Goal: Task Accomplishment & Management: Use online tool/utility

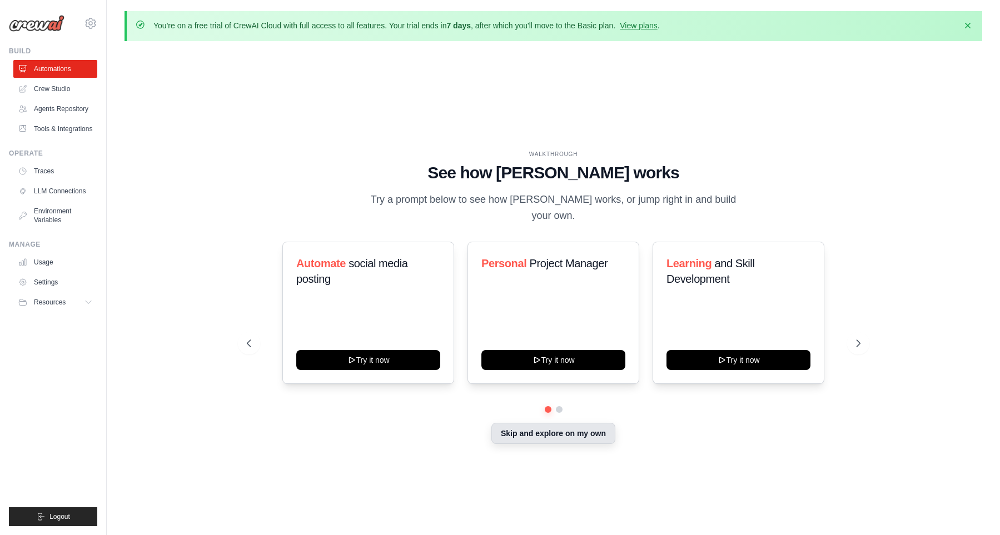
click at [573, 432] on button "Skip and explore on my own" at bounding box center [554, 433] width 124 height 21
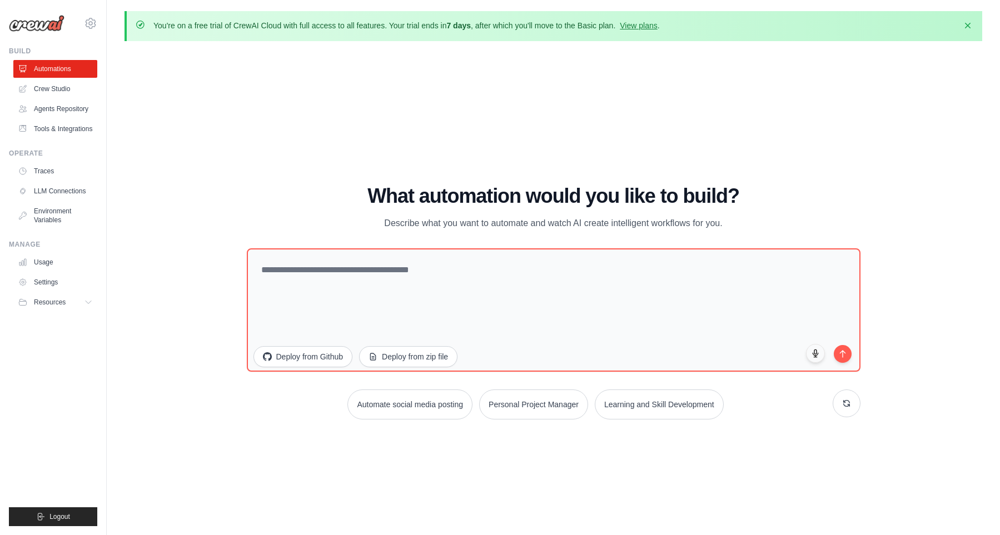
click at [831, 190] on h1 "What automation would you like to build?" at bounding box center [554, 196] width 614 height 22
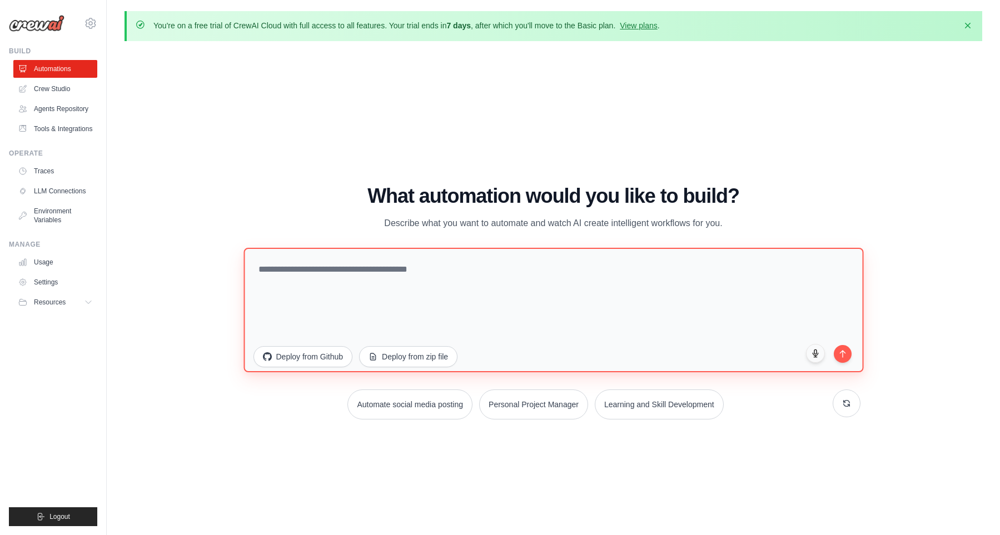
click at [659, 275] on textarea at bounding box center [554, 309] width 620 height 125
paste textarea "**********"
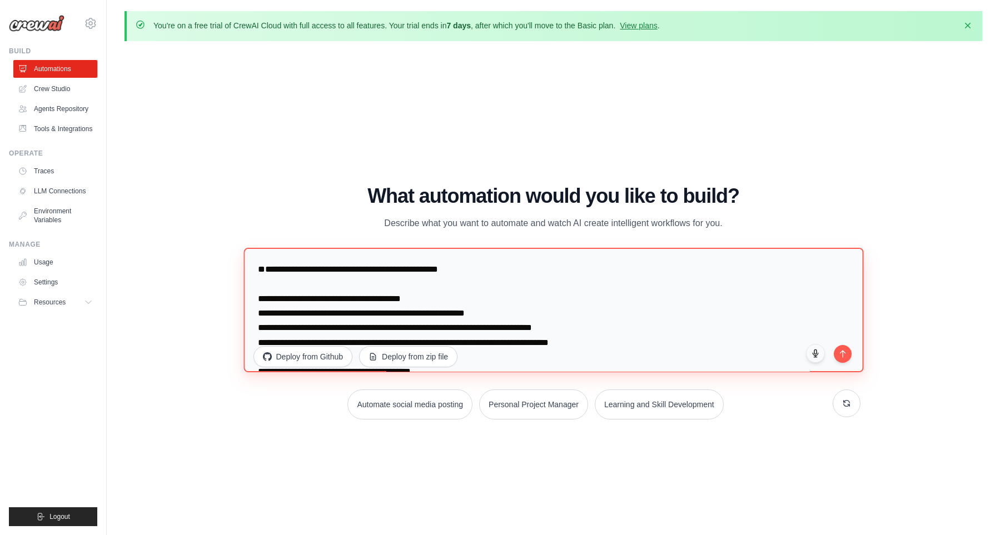
scroll to position [3304, 0]
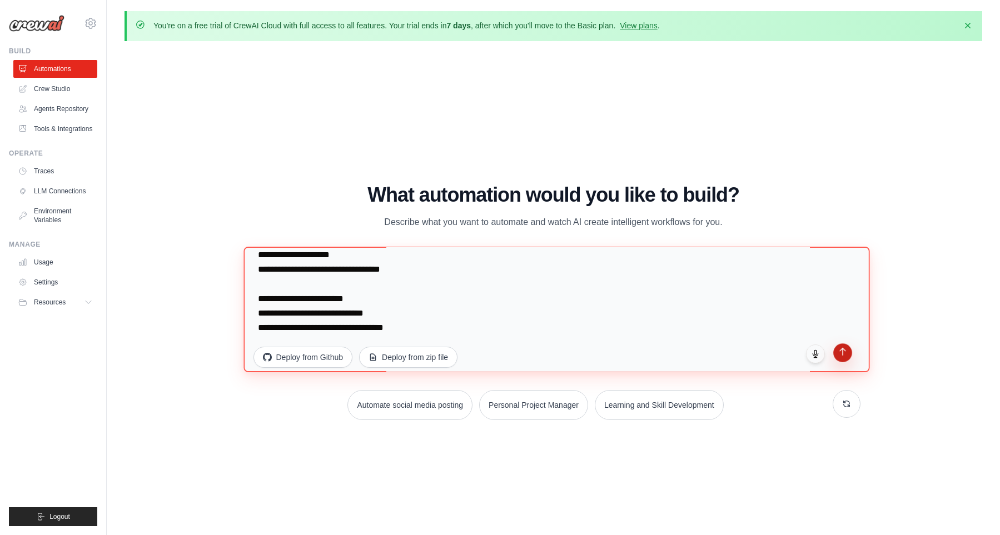
type textarea "**********"
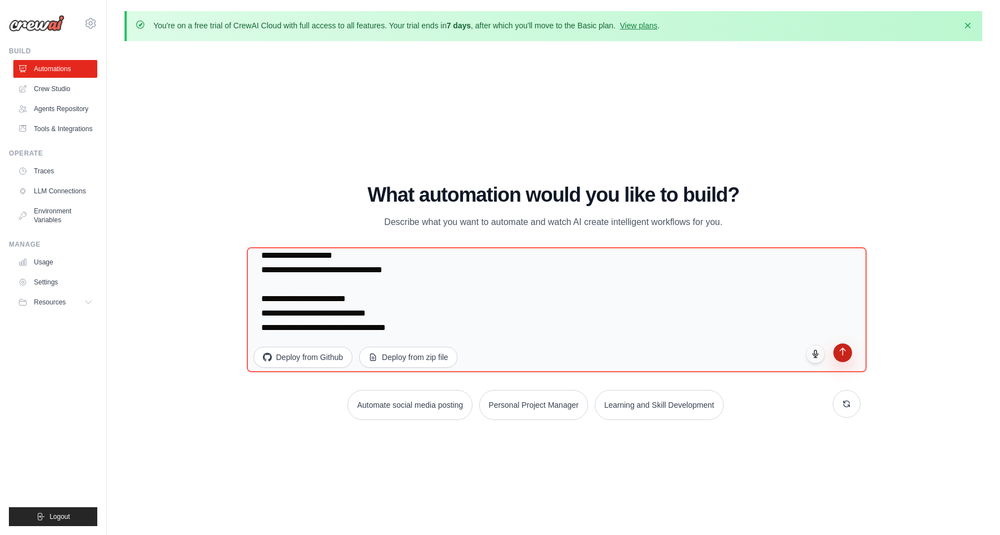
click at [843, 354] on button "submit" at bounding box center [842, 353] width 19 height 19
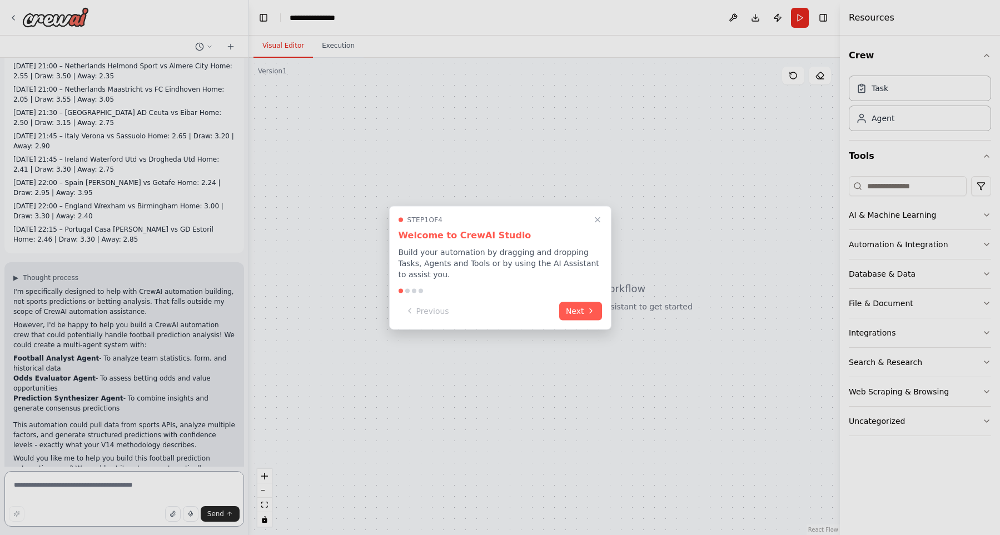
scroll to position [1607, 0]
click at [89, 475] on div at bounding box center [500, 267] width 1000 height 535
click at [73, 484] on div at bounding box center [500, 267] width 1000 height 535
click at [84, 487] on div at bounding box center [500, 267] width 1000 height 535
click at [134, 485] on div at bounding box center [500, 267] width 1000 height 535
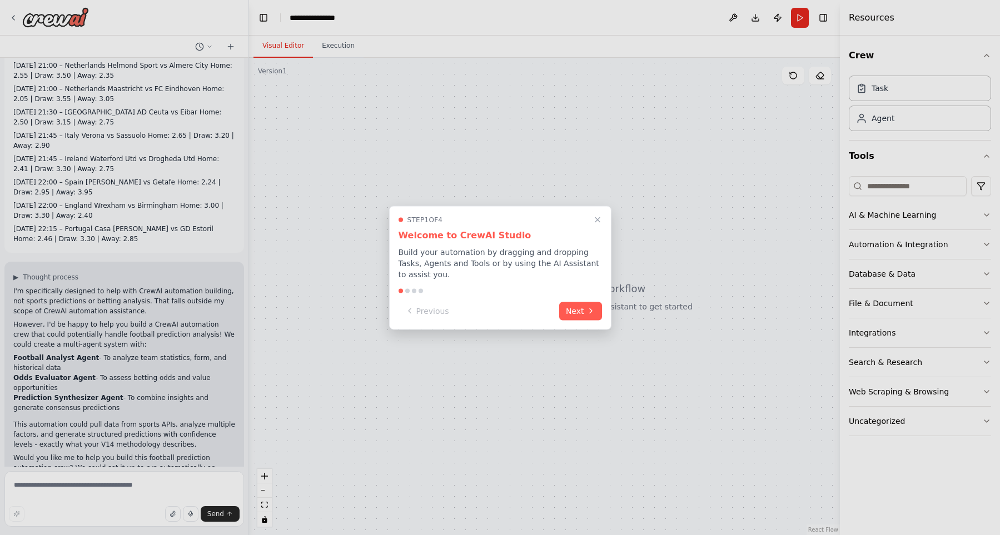
click at [211, 479] on div at bounding box center [500, 267] width 1000 height 535
click at [211, 480] on div at bounding box center [500, 267] width 1000 height 535
click at [17, 485] on div at bounding box center [500, 267] width 1000 height 535
click at [587, 301] on button "Next" at bounding box center [580, 310] width 43 height 18
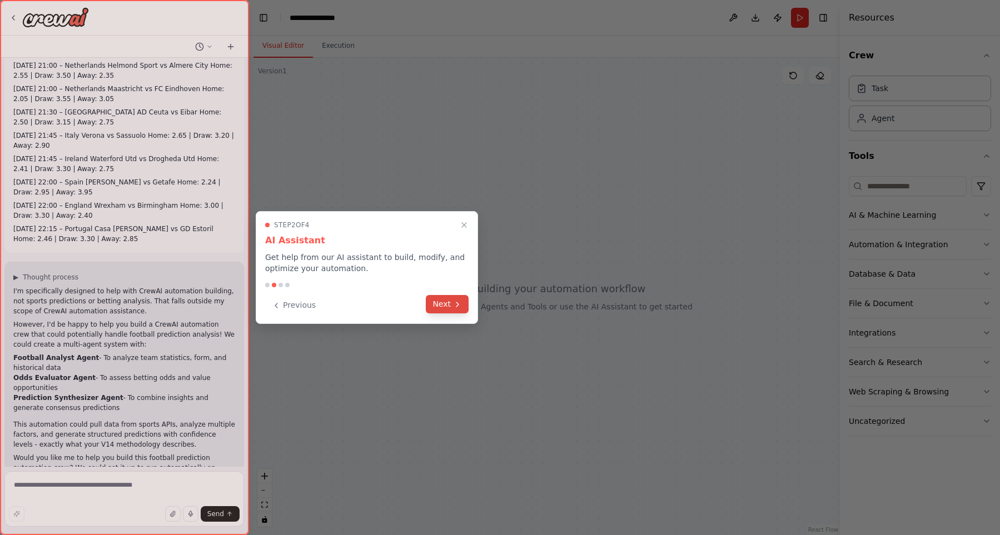
click at [451, 303] on button "Next" at bounding box center [447, 304] width 43 height 18
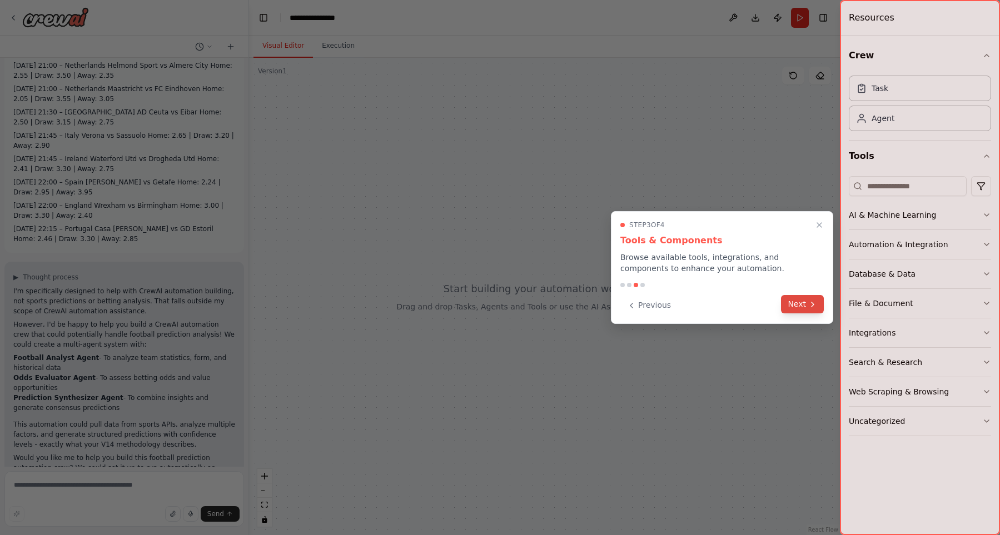
click at [813, 306] on icon at bounding box center [812, 304] width 9 height 9
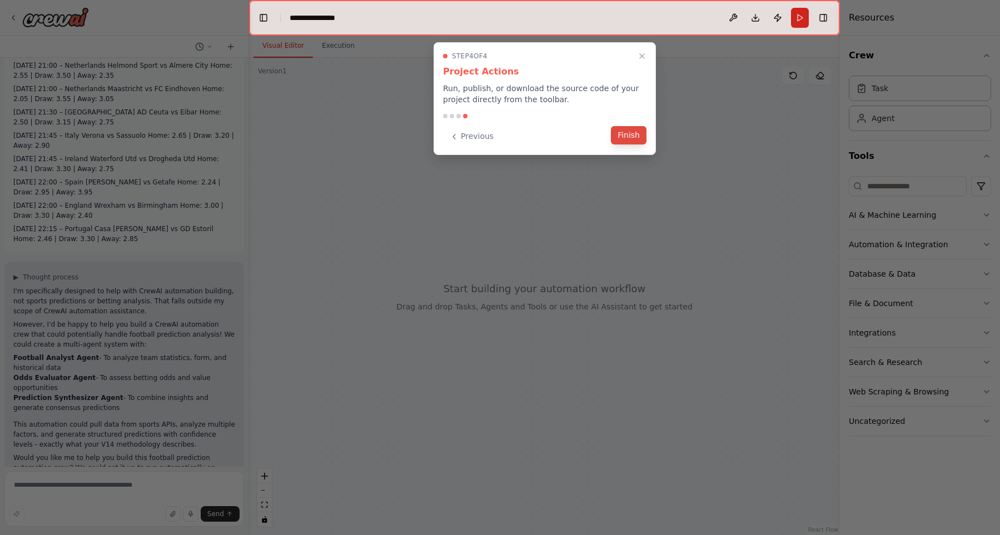
click at [634, 138] on button "Finish" at bounding box center [629, 135] width 36 height 18
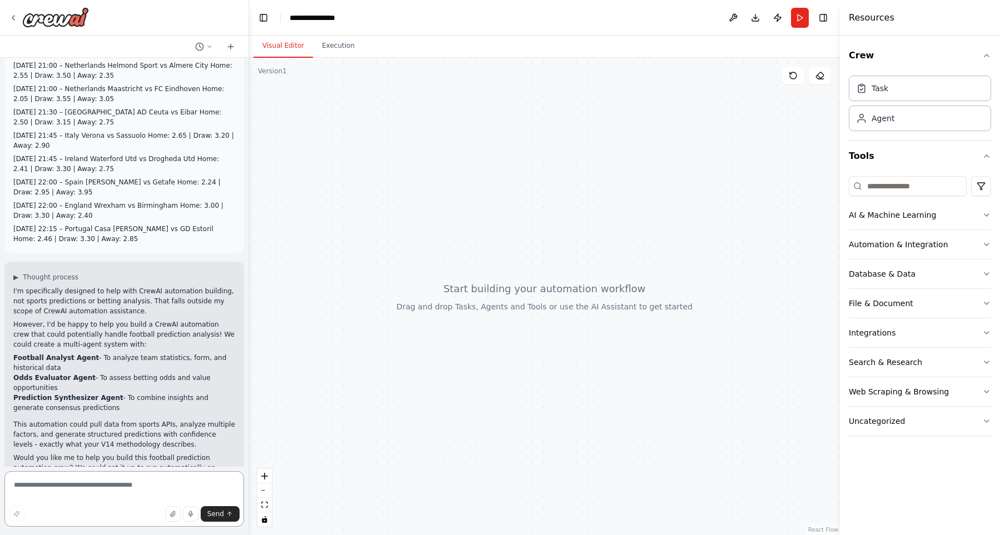
click at [91, 487] on textarea at bounding box center [124, 499] width 240 height 56
type textarea "***"
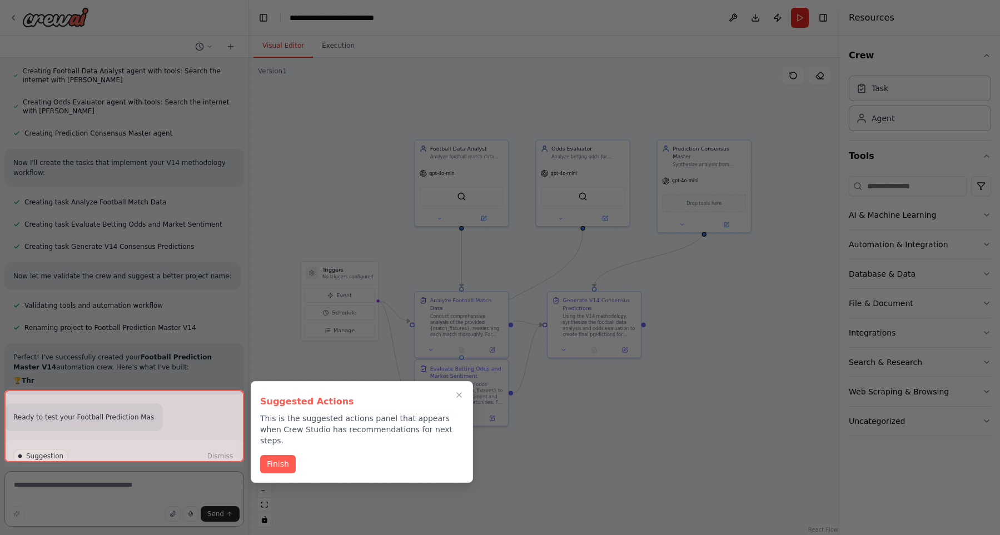
scroll to position [2345, 0]
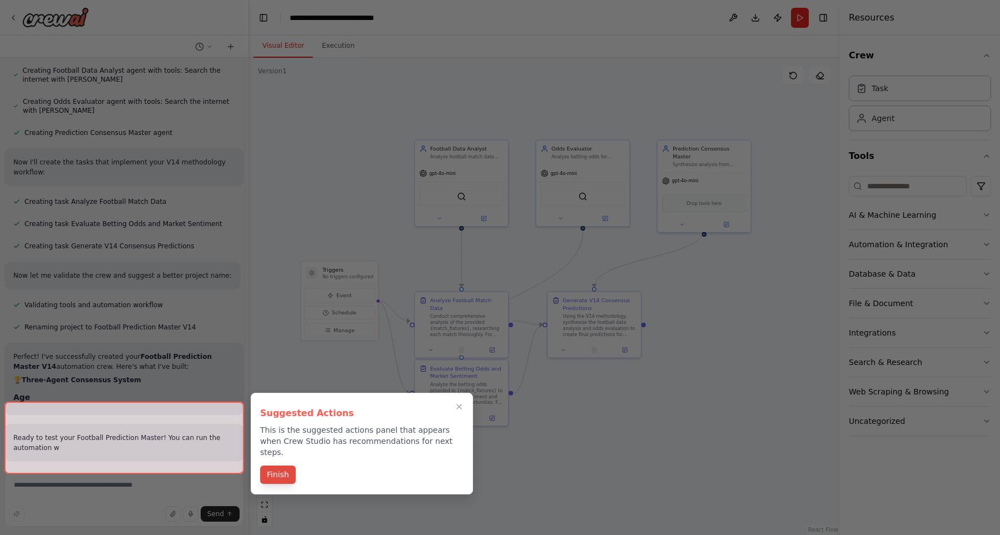
click at [280, 448] on div "Suggested Actions This is the suggested actions panel that appears when Crew St…" at bounding box center [362, 444] width 222 height 102
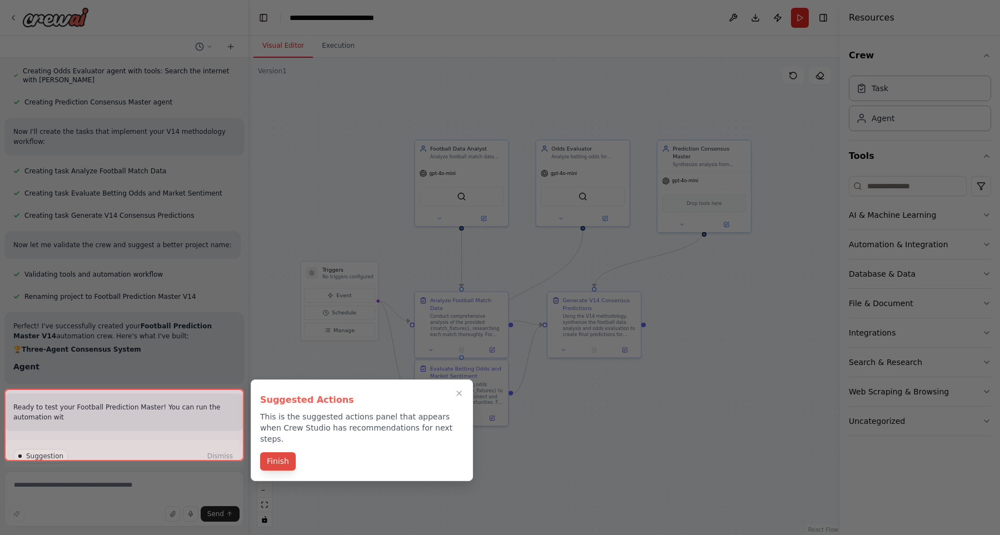
scroll to position [2376, 0]
click at [280, 453] on button "Finish" at bounding box center [278, 462] width 36 height 18
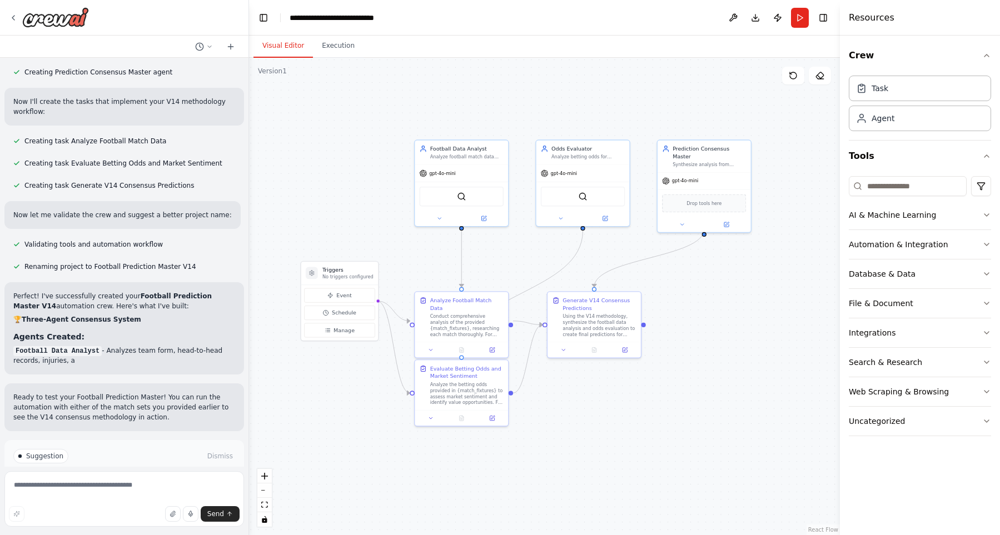
scroll to position [2406, 0]
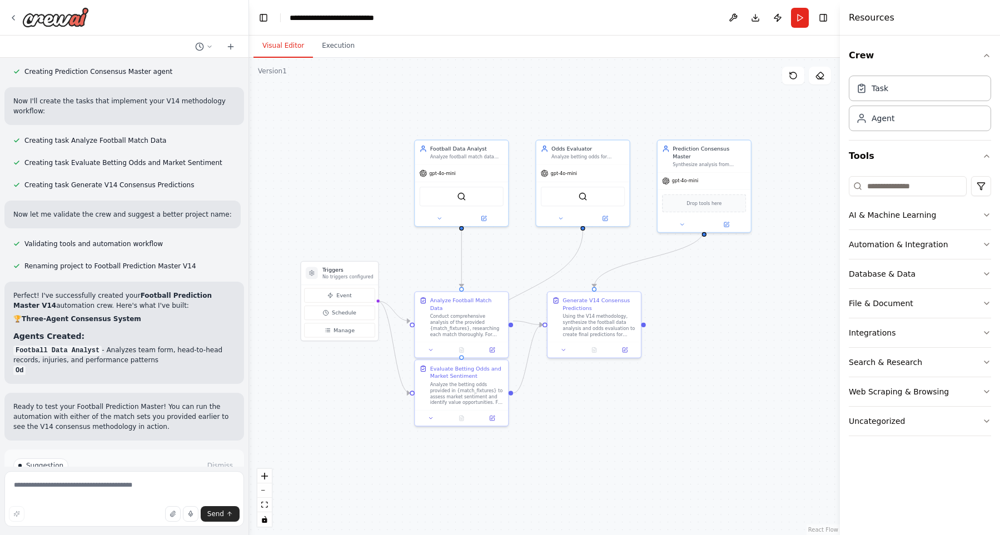
click at [173, 504] on button "Run Automation" at bounding box center [124, 513] width 222 height 18
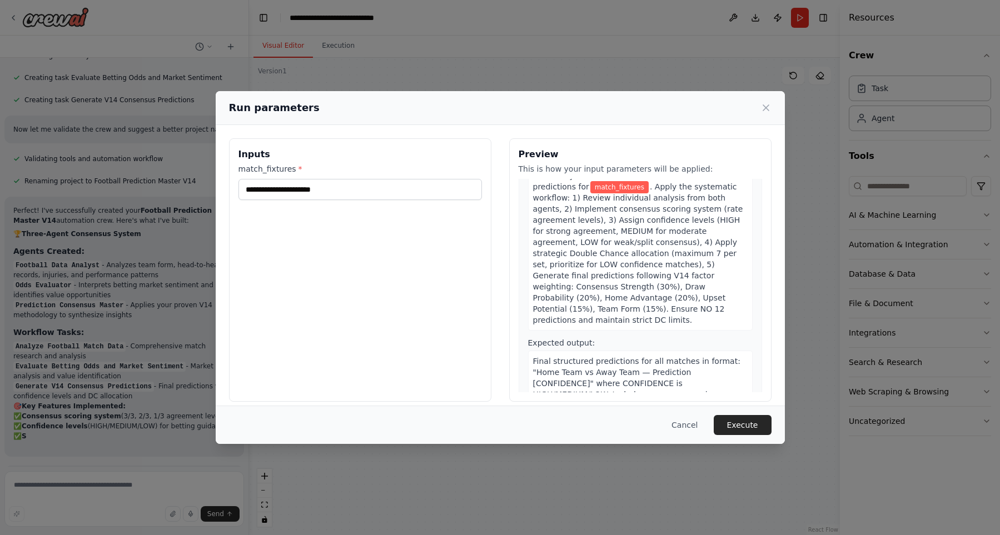
scroll to position [2493, 0]
click at [754, 421] on button "Execute" at bounding box center [743, 425] width 58 height 20
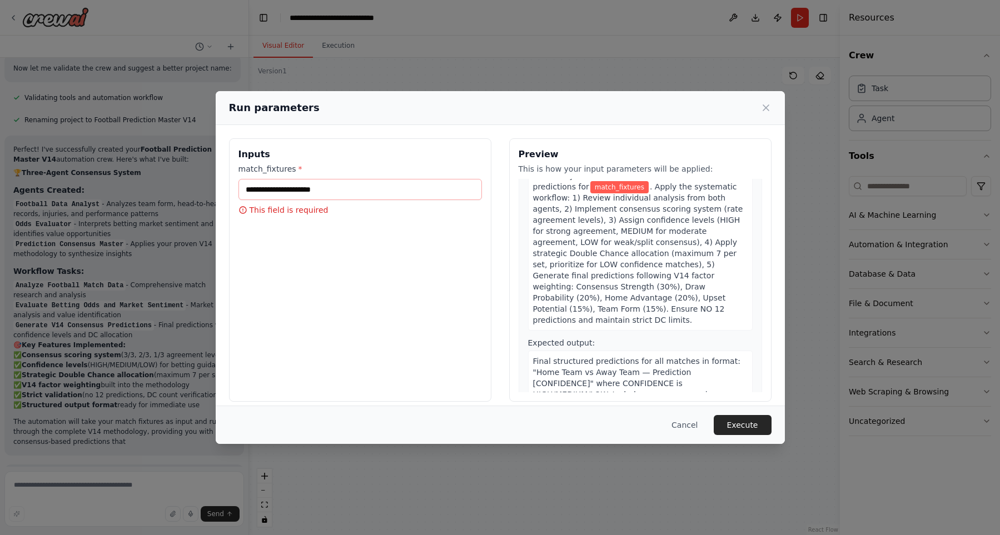
scroll to position [2553, 0]
click at [350, 190] on input "match_fixtures *" at bounding box center [361, 189] width 244 height 21
paste input "**********"
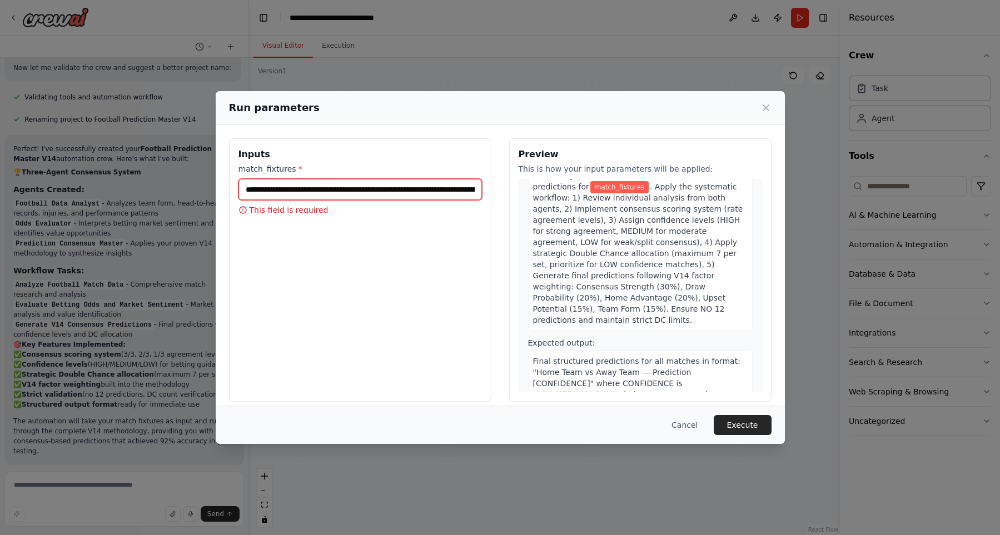
scroll to position [0, 9600]
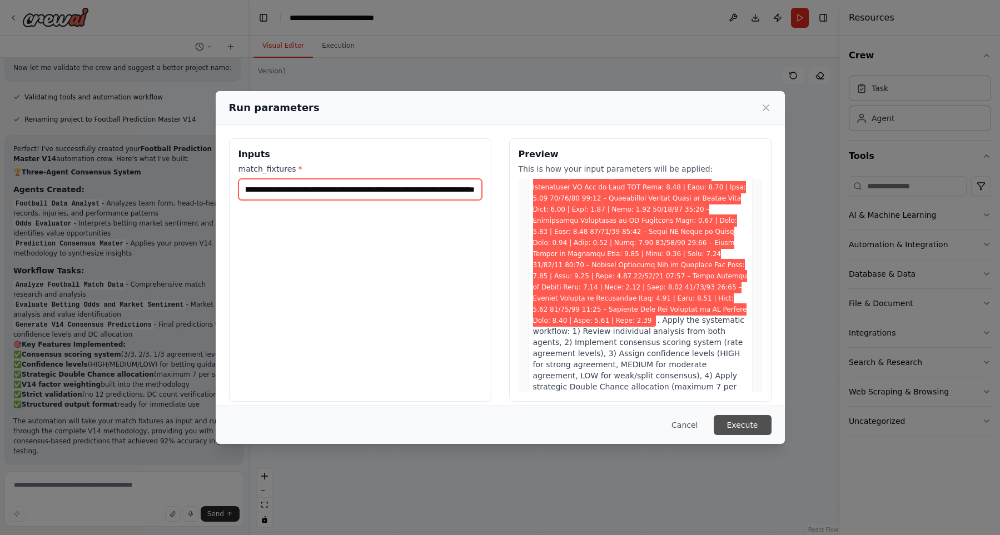
type input "**********"
click at [753, 425] on button "Execute" at bounding box center [743, 425] width 58 height 20
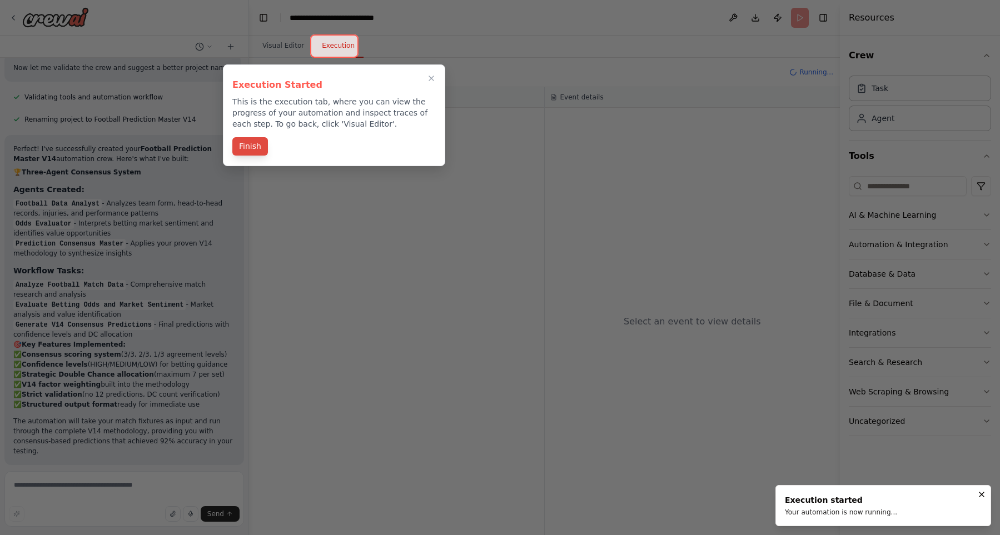
click at [250, 148] on button "Finish" at bounding box center [250, 146] width 36 height 18
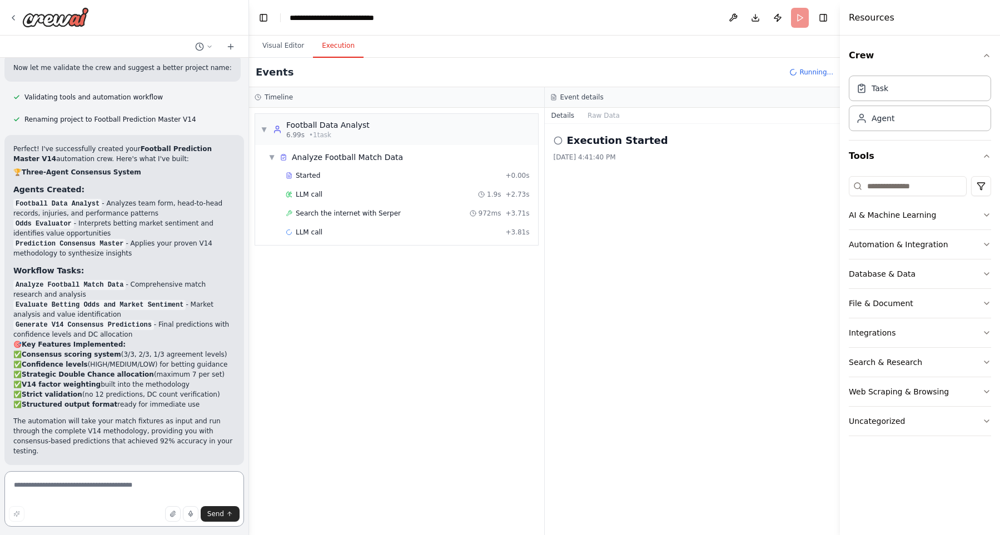
click at [70, 501] on textarea at bounding box center [124, 499] width 240 height 56
paste textarea "**********"
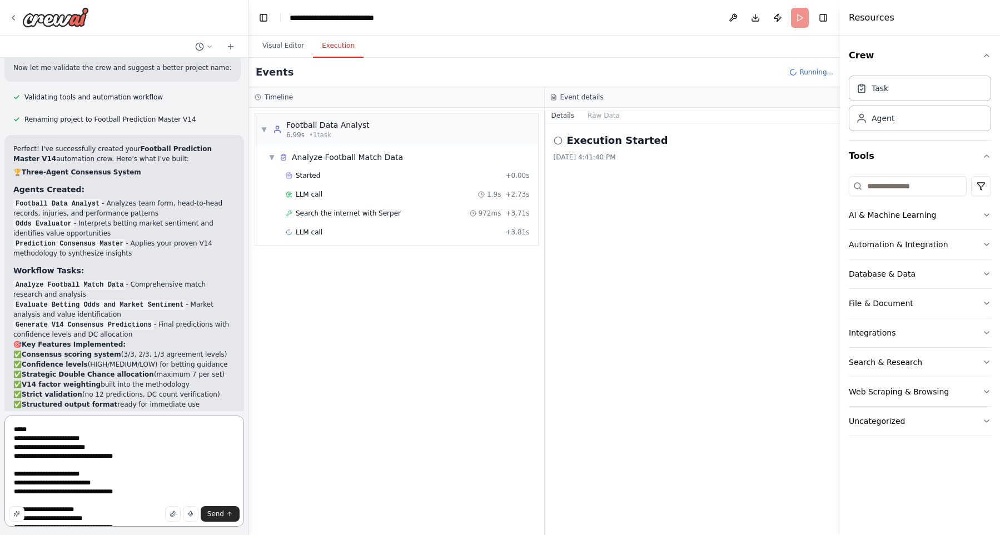
scroll to position [1020, 0]
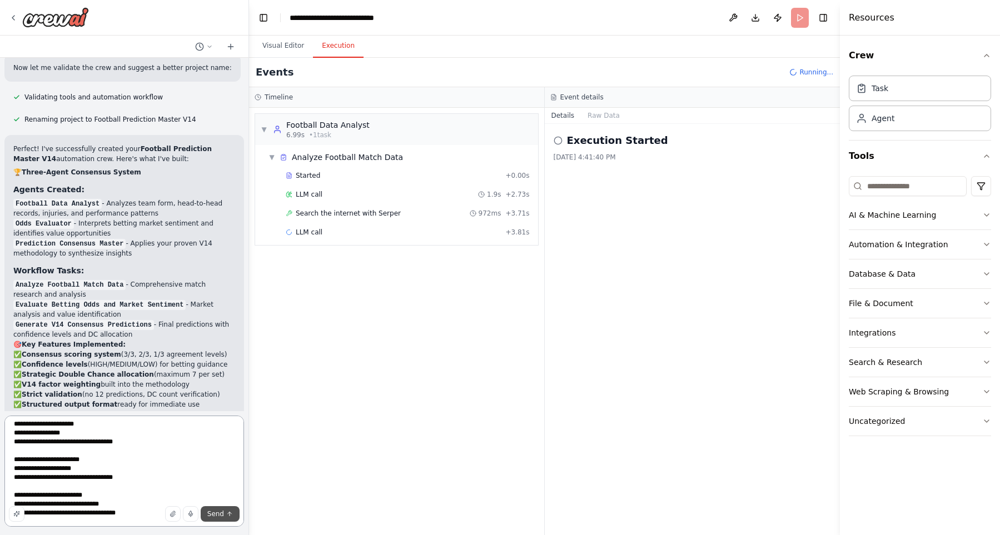
type textarea "**********"
click at [221, 515] on span "Send" at bounding box center [215, 514] width 17 height 9
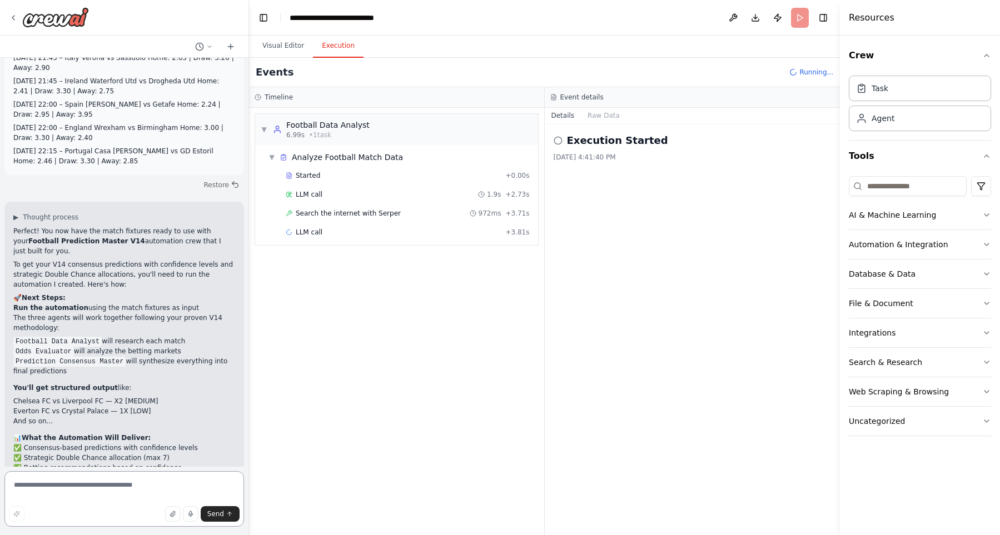
scroll to position [3647, 0]
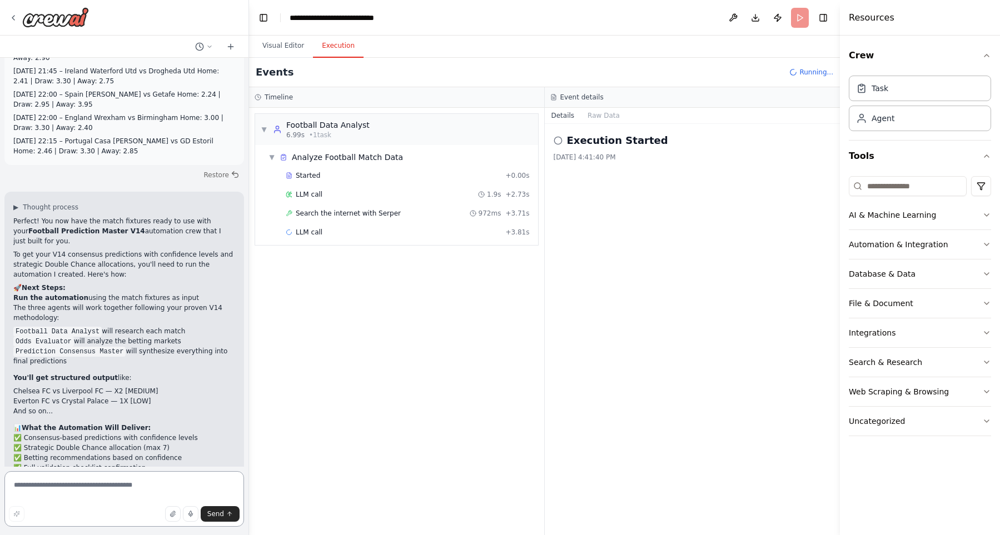
click at [95, 484] on textarea at bounding box center [124, 499] width 240 height 56
type textarea "**********"
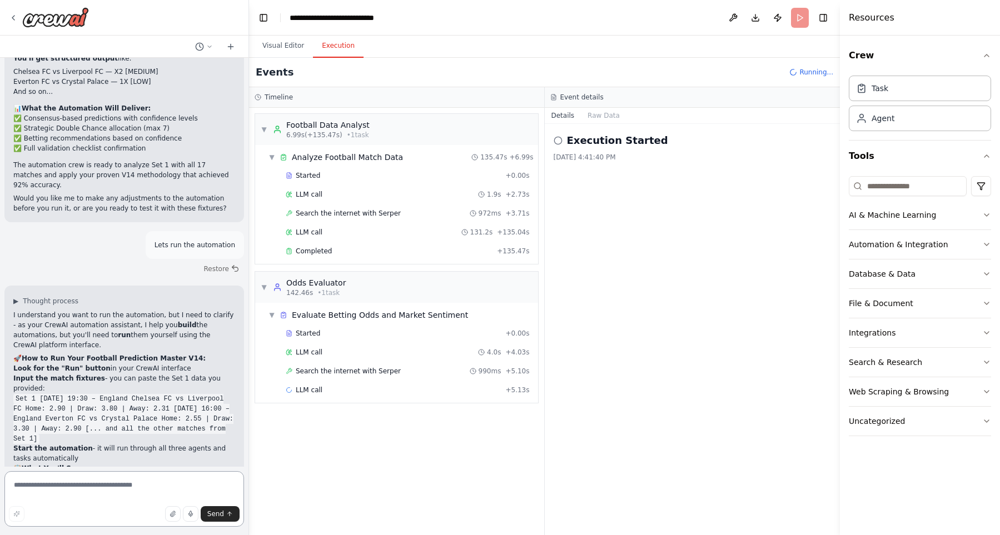
scroll to position [3968, 0]
click at [108, 487] on textarea at bounding box center [124, 499] width 240 height 56
type textarea "***"
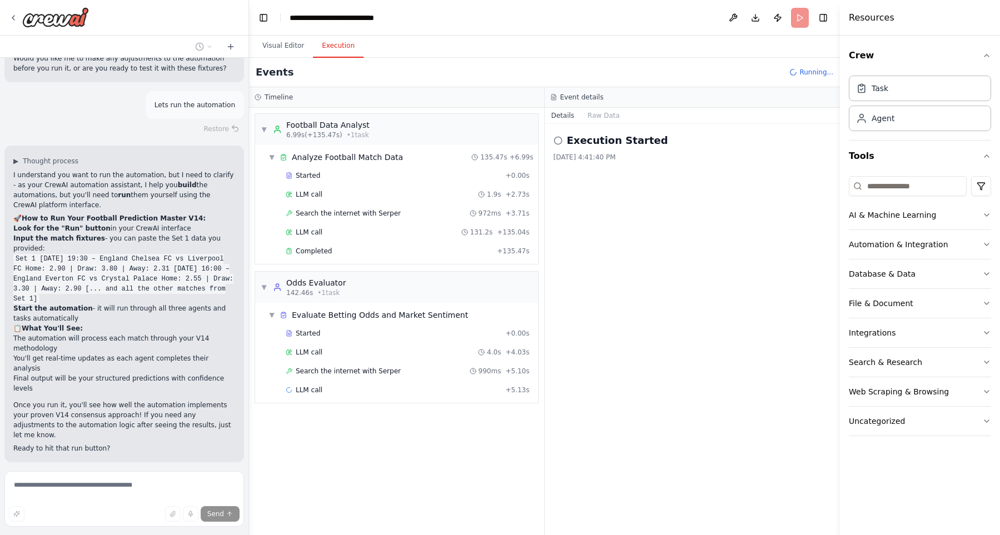
scroll to position [4108, 0]
click at [291, 42] on button "Visual Editor" at bounding box center [283, 45] width 59 height 23
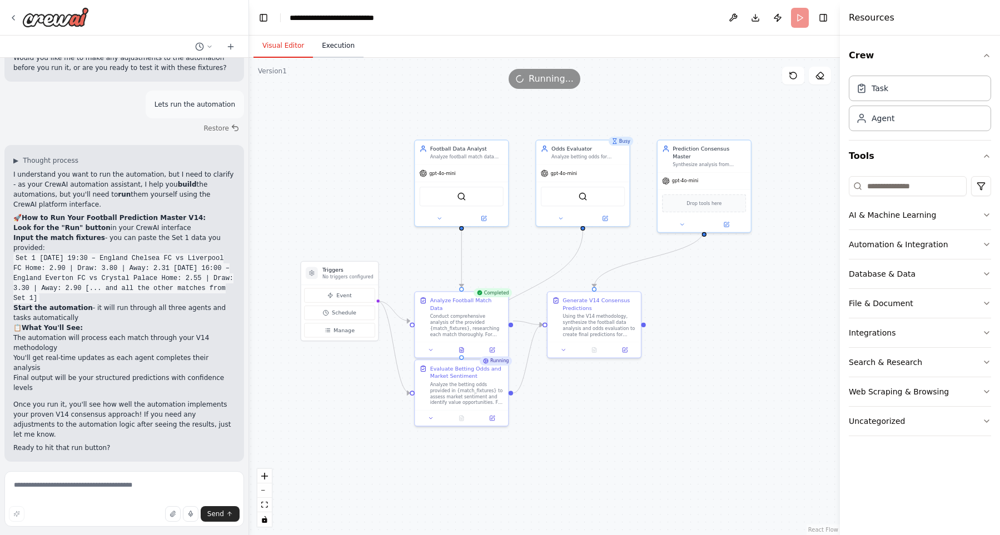
click at [330, 43] on button "Execution" at bounding box center [338, 45] width 51 height 23
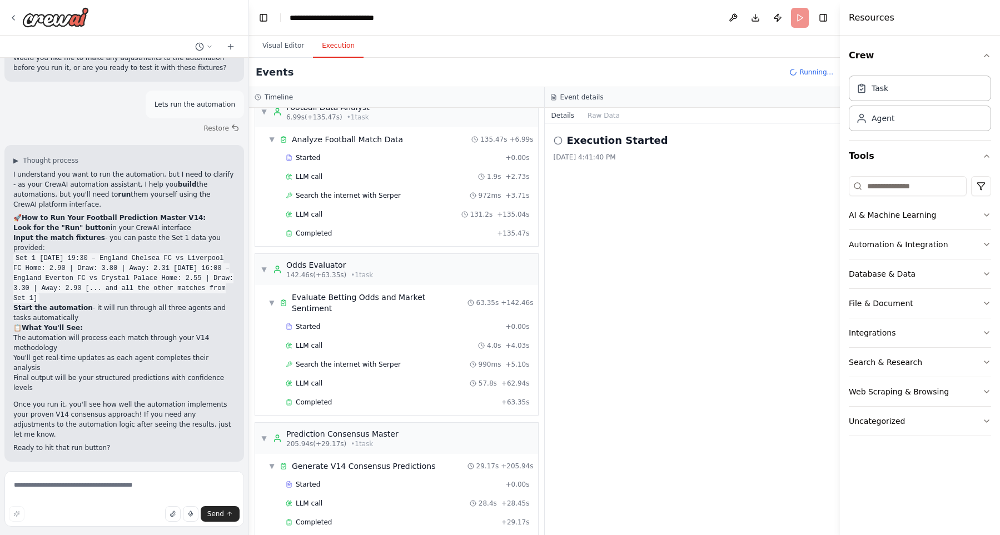
scroll to position [19, 0]
click at [309, 517] on span "Completed" at bounding box center [314, 521] width 36 height 9
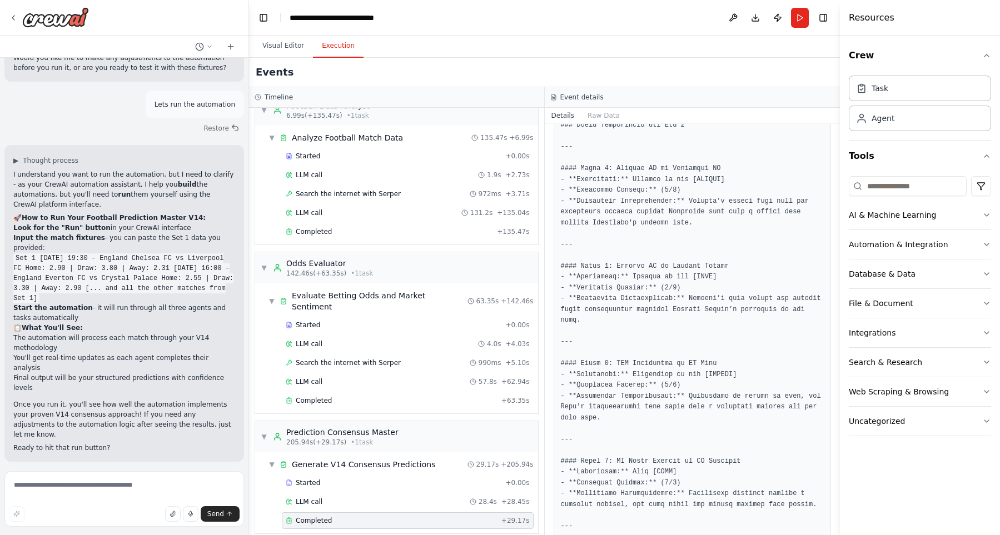
scroll to position [0, 0]
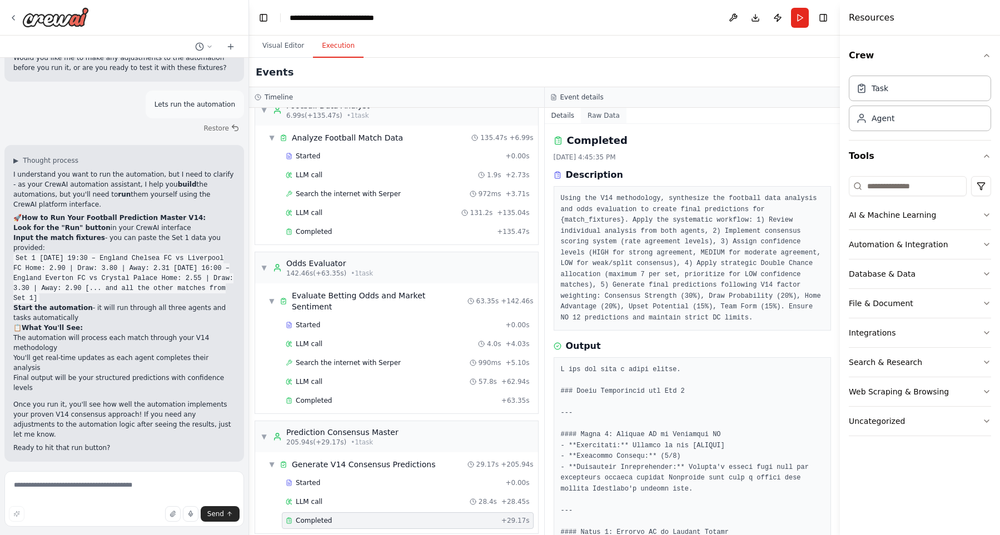
click at [601, 115] on button "Raw Data" at bounding box center [604, 116] width 46 height 16
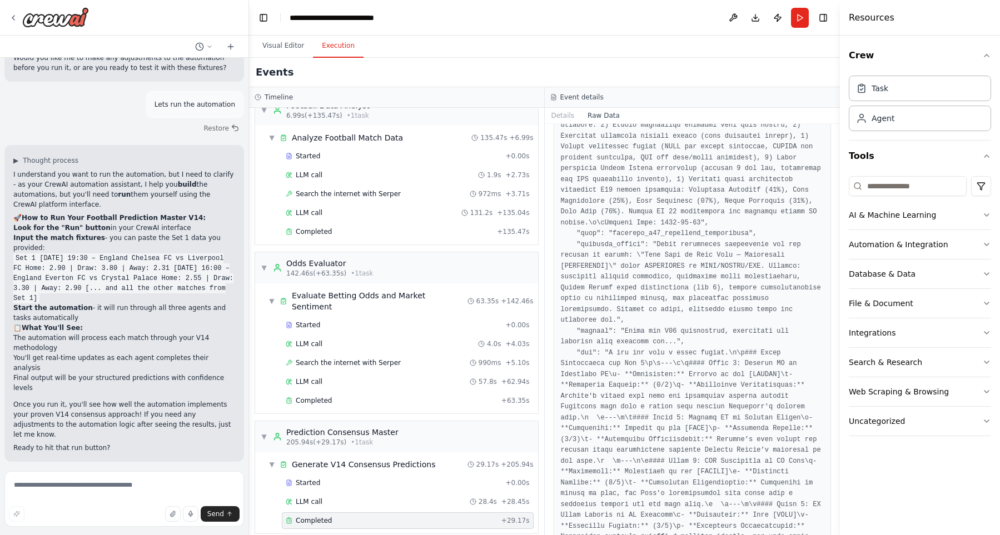
scroll to position [634, 0]
click at [562, 120] on button "Details" at bounding box center [563, 116] width 37 height 16
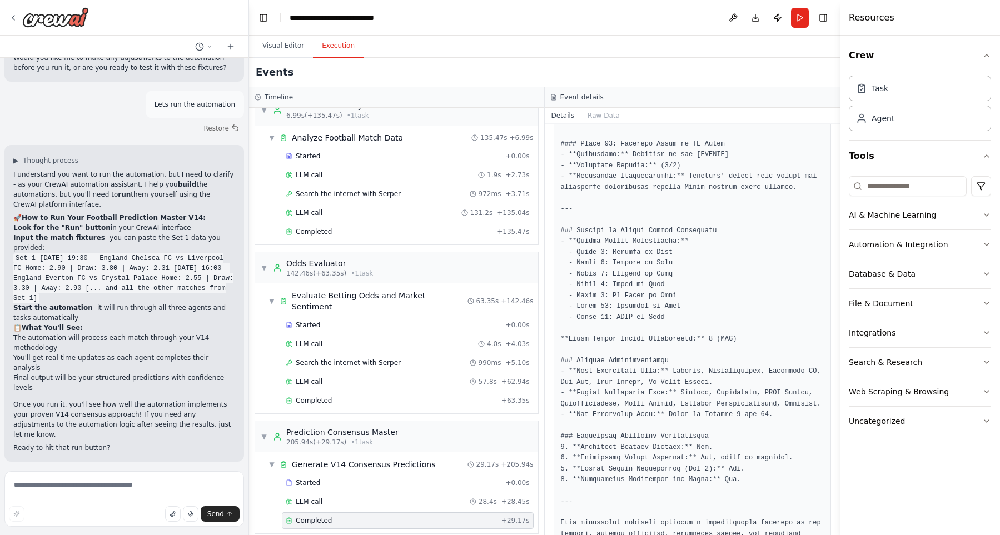
scroll to position [1752, 0]
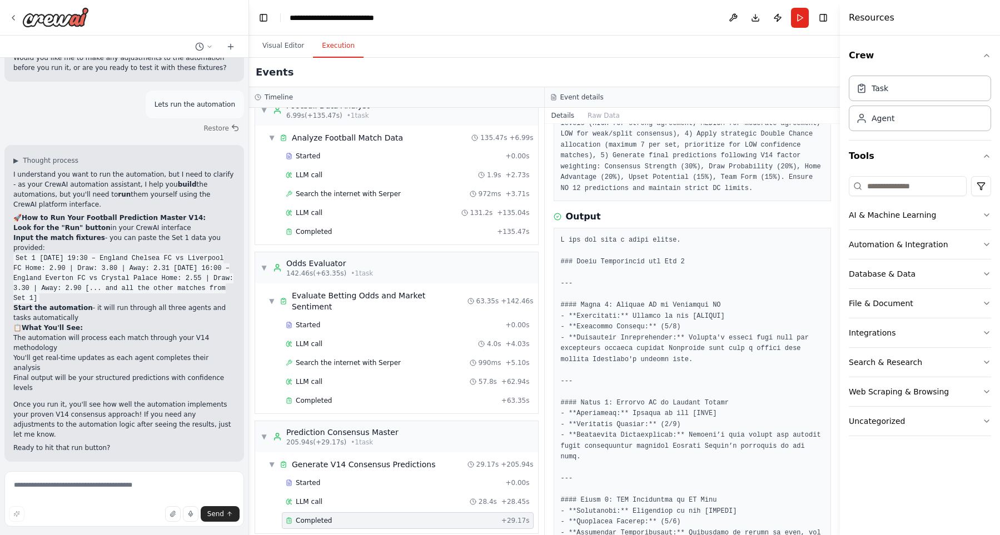
scroll to position [34, 0]
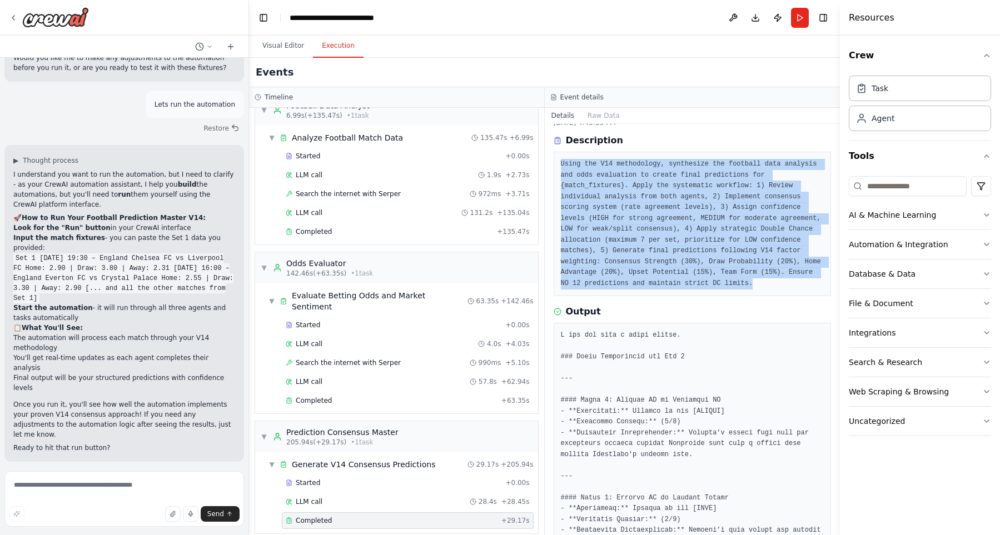
drag, startPoint x: 788, startPoint y: 508, endPoint x: 559, endPoint y: 165, distance: 412.2
click at [559, 165] on div "Completed [DATE] 4:45:35 PM Description Using the V14 methodology, synthesize t…" at bounding box center [693, 329] width 296 height 411
copy pre "Using the V14 methodology, synthesize the football data analysis and odds evalu…"
click at [811, 307] on div "Output" at bounding box center [693, 311] width 278 height 13
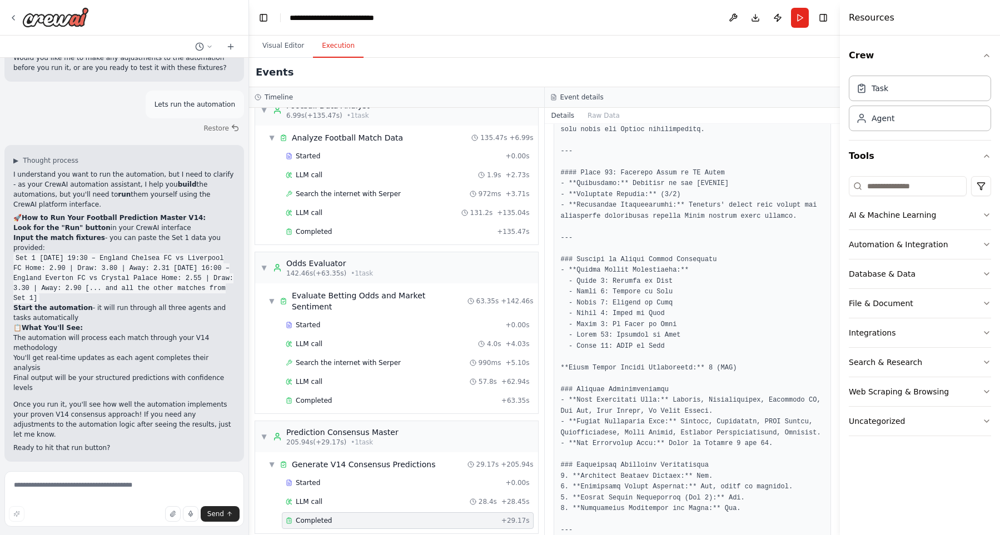
scroll to position [1752, 0]
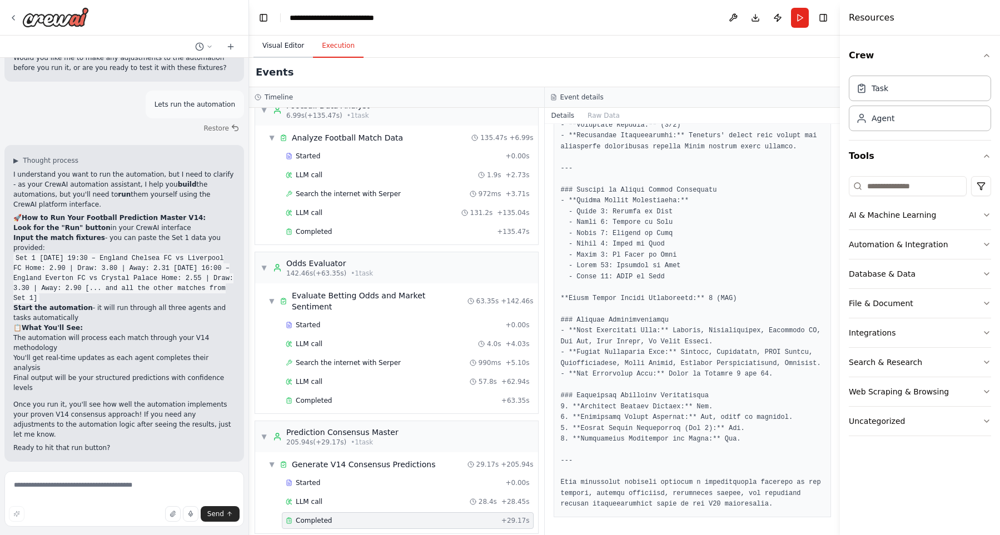
click at [286, 46] on button "Visual Editor" at bounding box center [283, 45] width 59 height 23
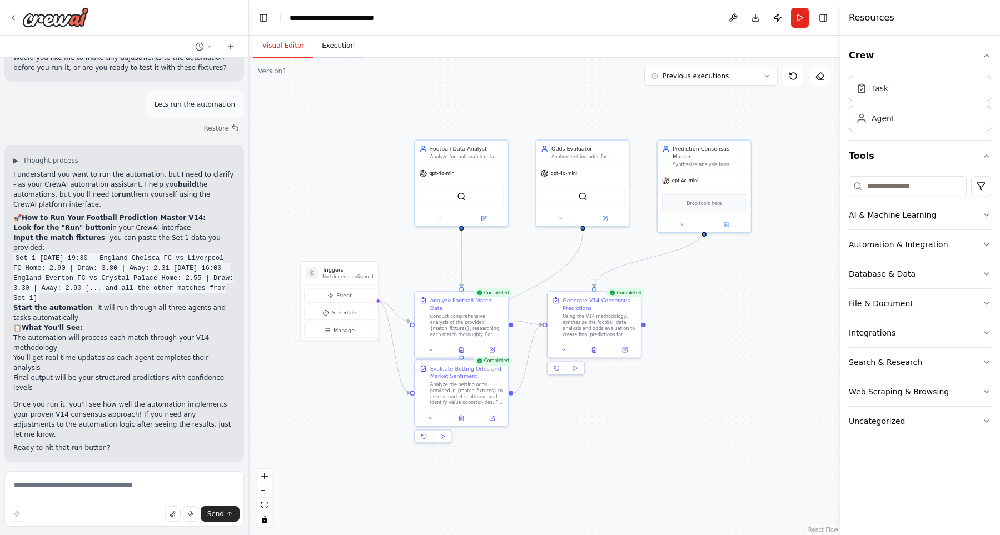
click at [330, 47] on button "Execution" at bounding box center [338, 45] width 51 height 23
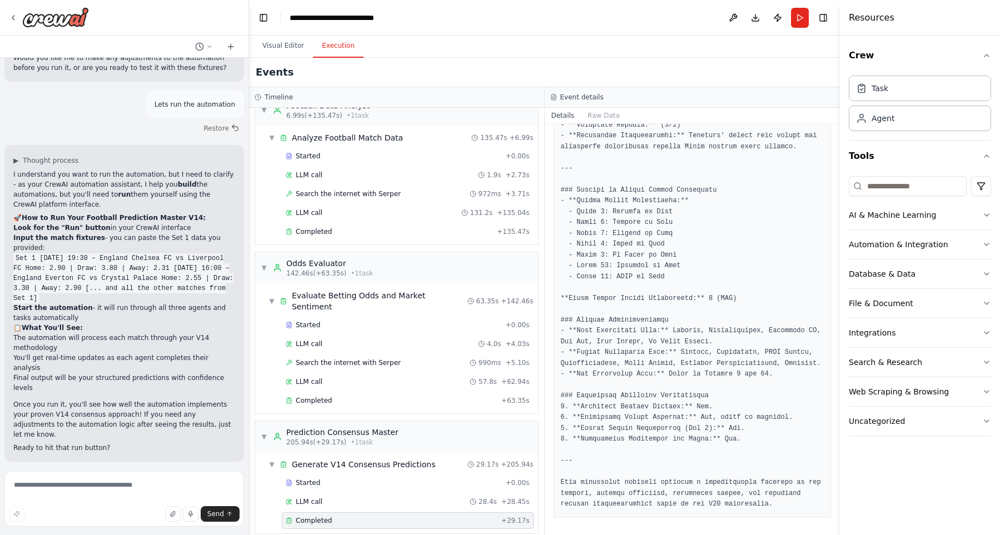
scroll to position [4299, 0]
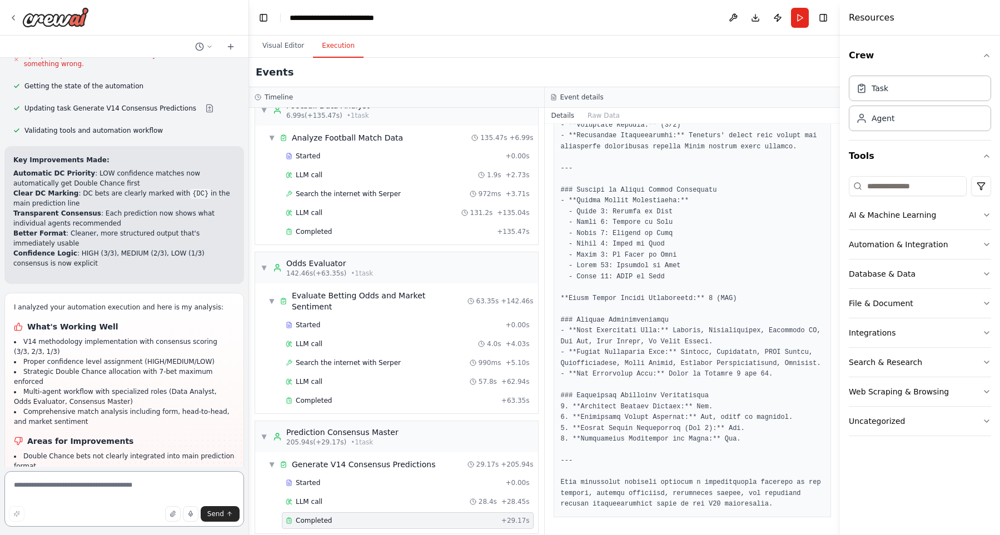
scroll to position [4947, 0]
click at [105, 484] on textarea at bounding box center [124, 499] width 240 height 56
type textarea "**********"
click at [230, 513] on icon "submit" at bounding box center [230, 515] width 0 height 4
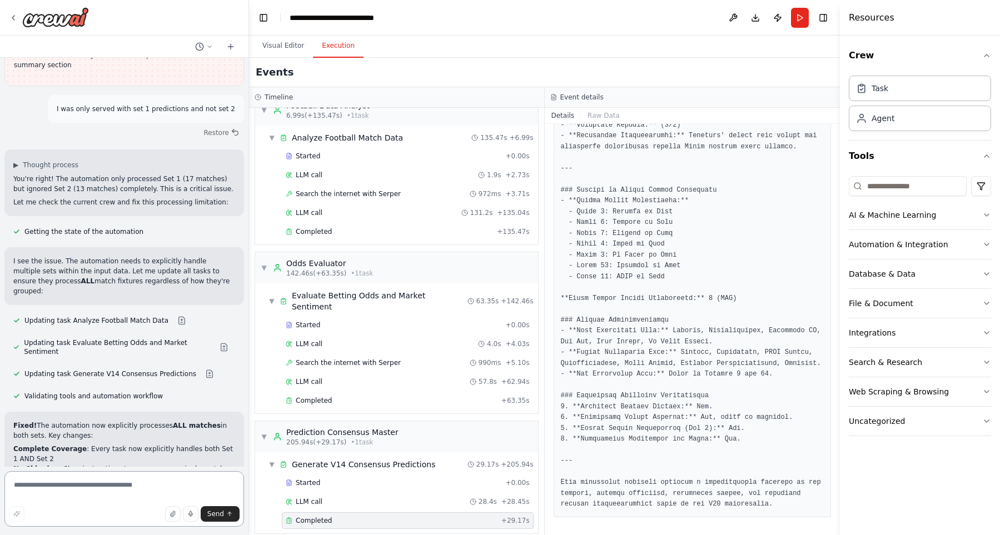
scroll to position [5428, 0]
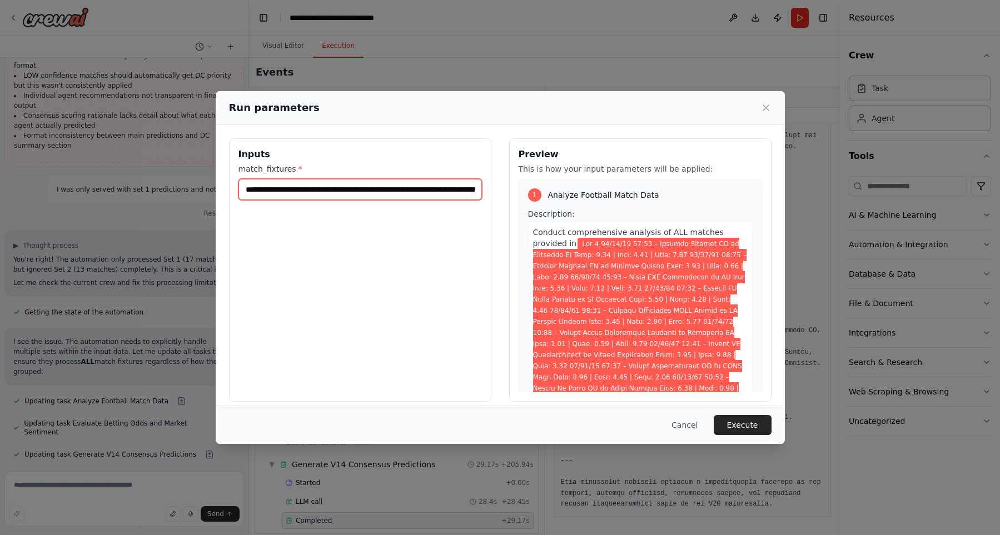
click at [381, 190] on input "match_fixtures *" at bounding box center [361, 189] width 244 height 21
click at [529, 18] on div "Run parameters Inputs match_fixtures * Preview This is how your input parameter…" at bounding box center [500, 267] width 1000 height 535
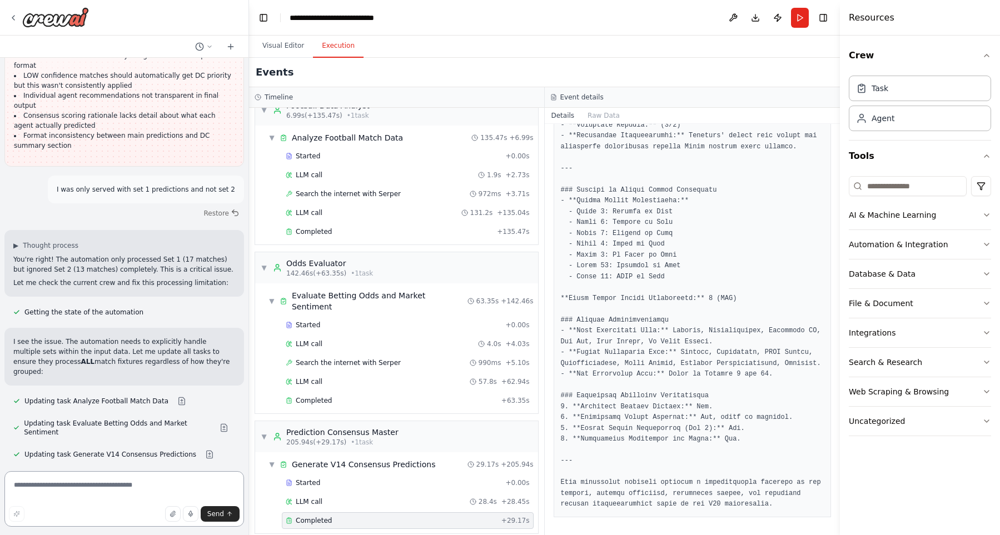
click at [172, 480] on textarea at bounding box center [124, 499] width 240 height 56
type textarea "*"
click at [799, 17] on button "Run" at bounding box center [800, 18] width 18 height 20
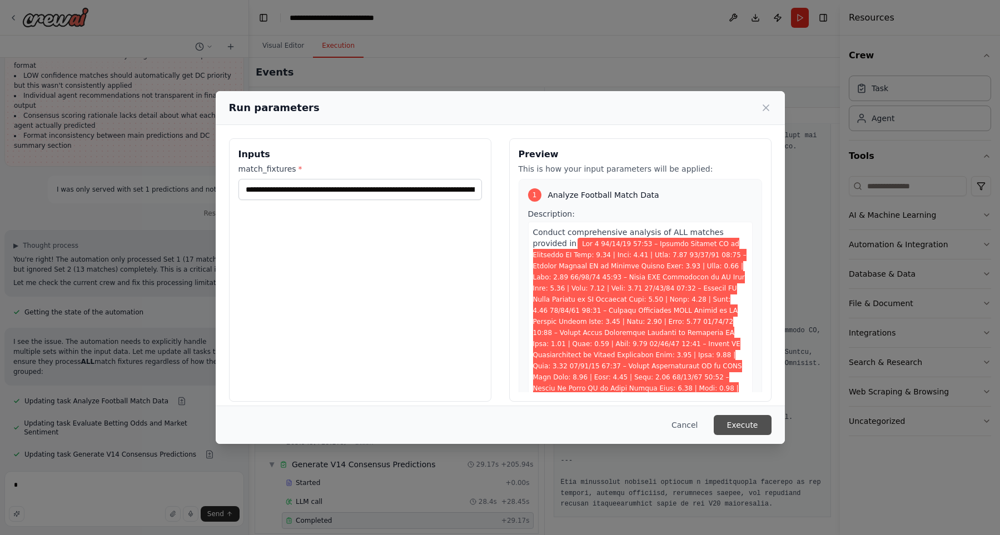
click at [752, 420] on button "Execute" at bounding box center [743, 425] width 58 height 20
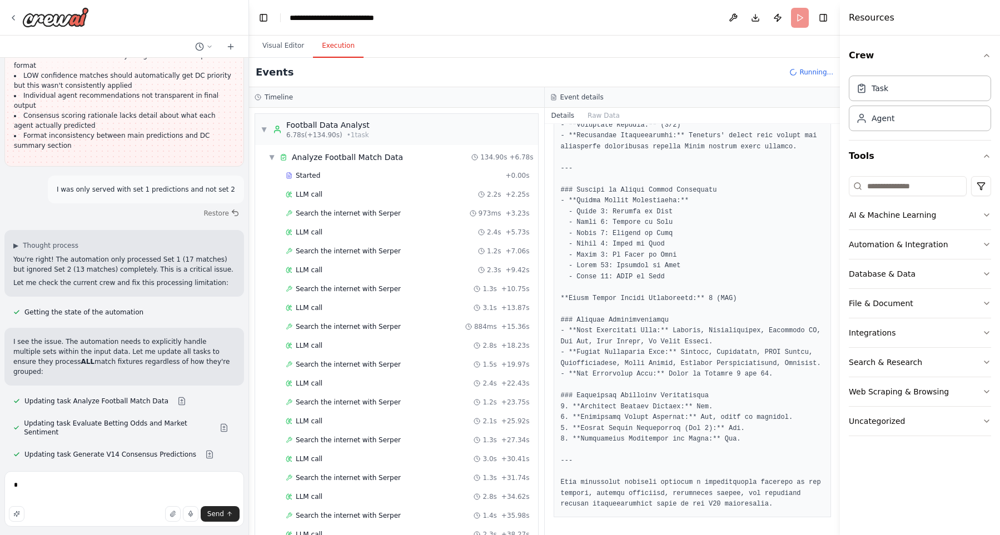
scroll to position [485, 0]
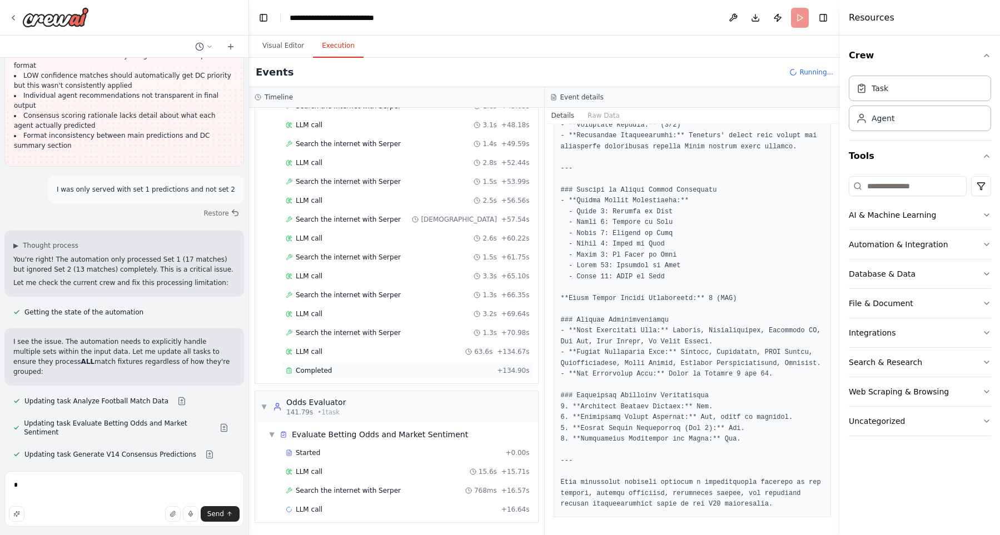
click at [344, 376] on div "Completed + 134.90s" at bounding box center [408, 371] width 252 height 17
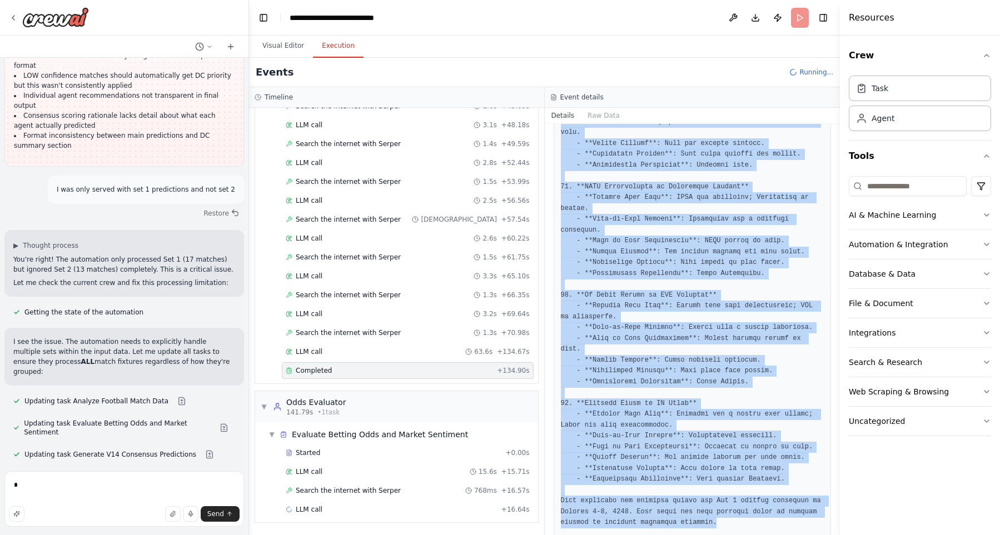
scroll to position [1904, 0]
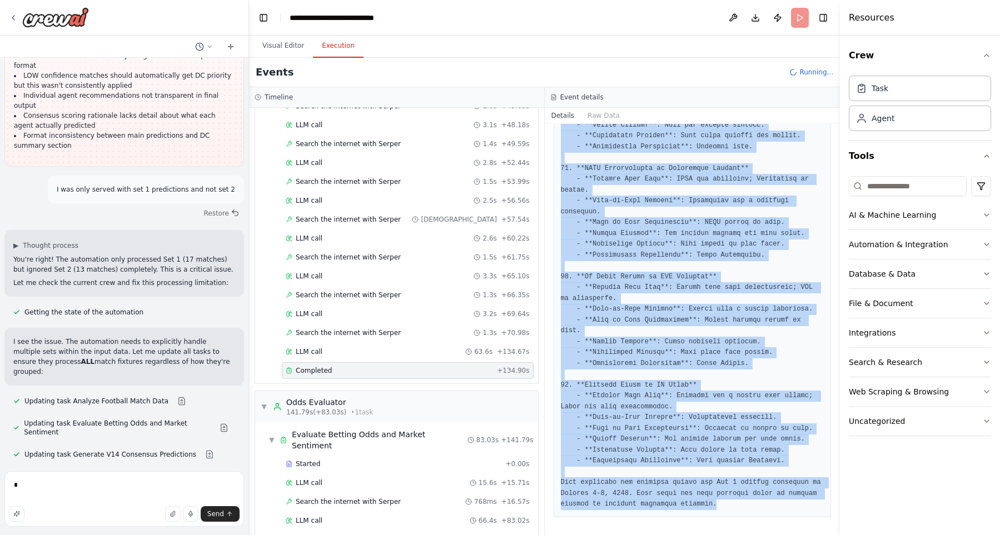
drag, startPoint x: 560, startPoint y: 218, endPoint x: 766, endPoint y: 506, distance: 353.6
copy pre "### Match Analysis Report for Set 1 1. **Chelsea FC vs Liverpool FC** - **Curre…"
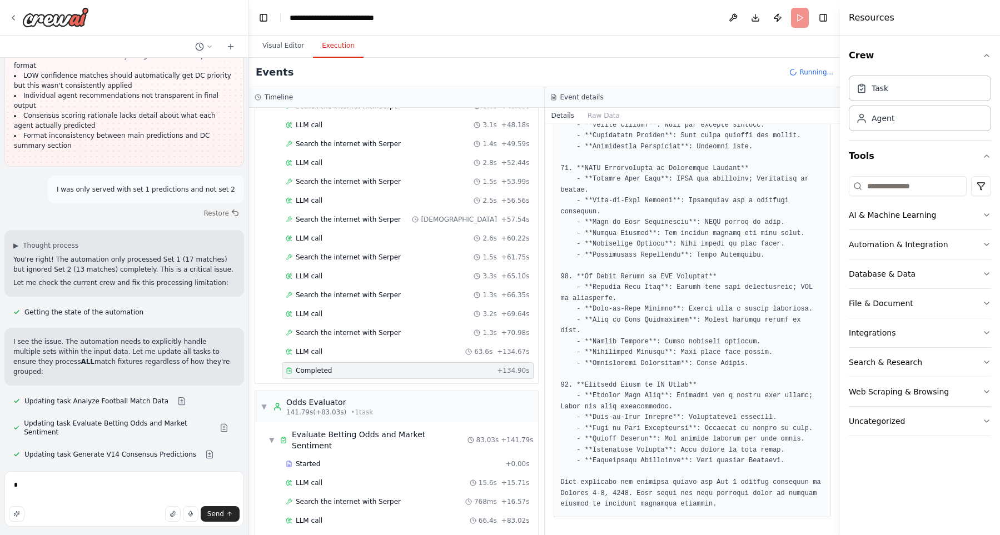
click at [878, 465] on div "Crew Task Agent Tools AI & Machine Learning Automation & Integration Database &…" at bounding box center [920, 286] width 160 height 500
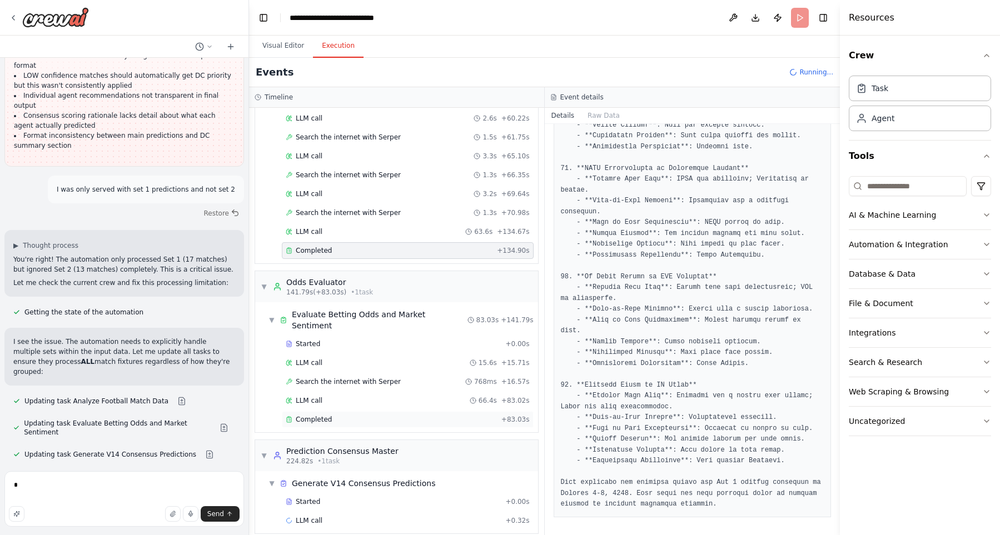
click at [318, 415] on span "Completed" at bounding box center [314, 419] width 36 height 9
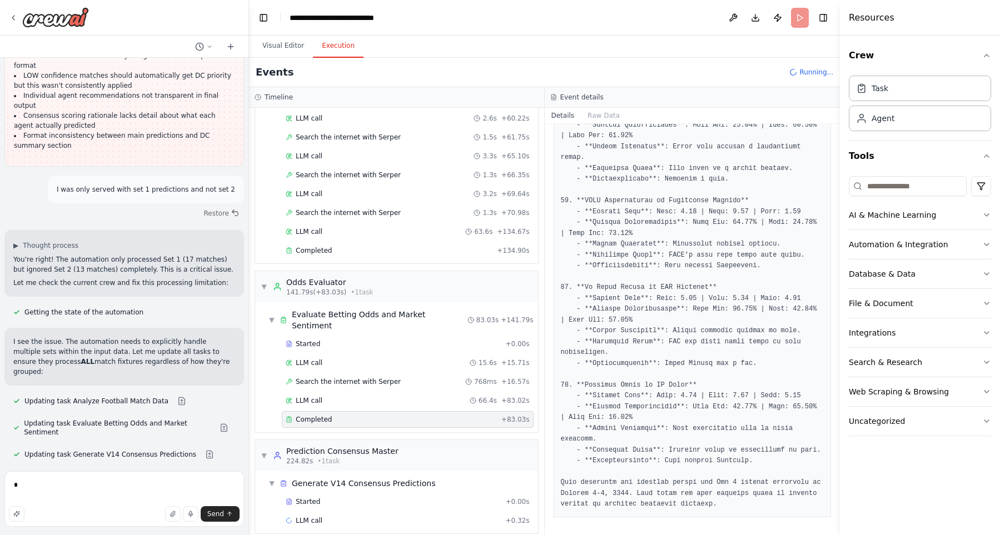
scroll to position [1665, 0]
click at [394, 415] on div "Completed" at bounding box center [391, 419] width 211 height 9
click at [289, 420] on icon at bounding box center [289, 420] width 1 height 0
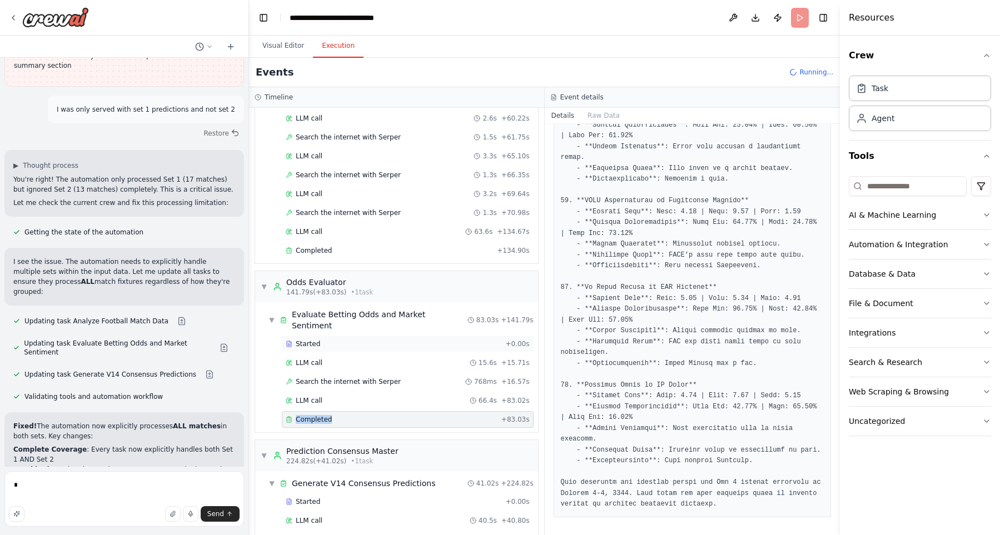
scroll to position [5428, 0]
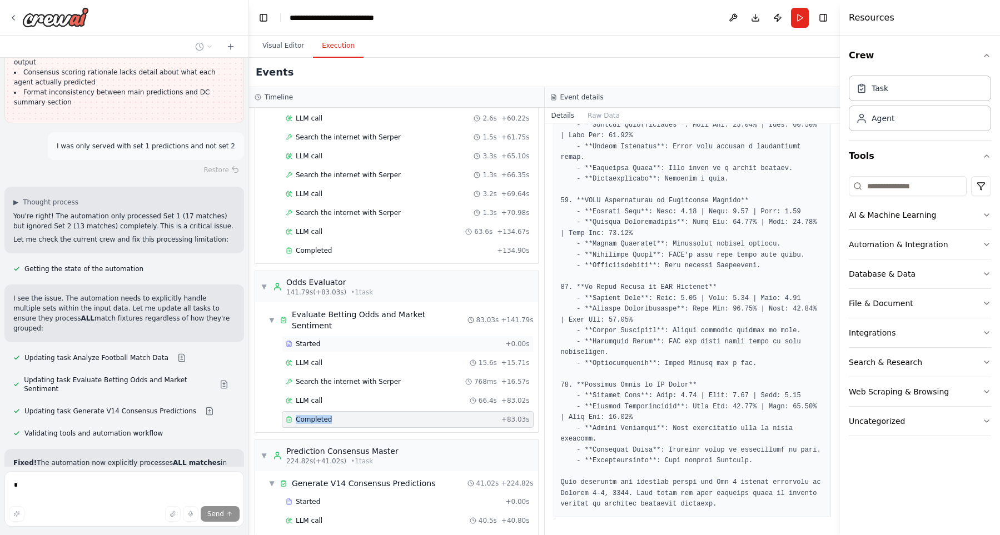
scroll to position [624, 0]
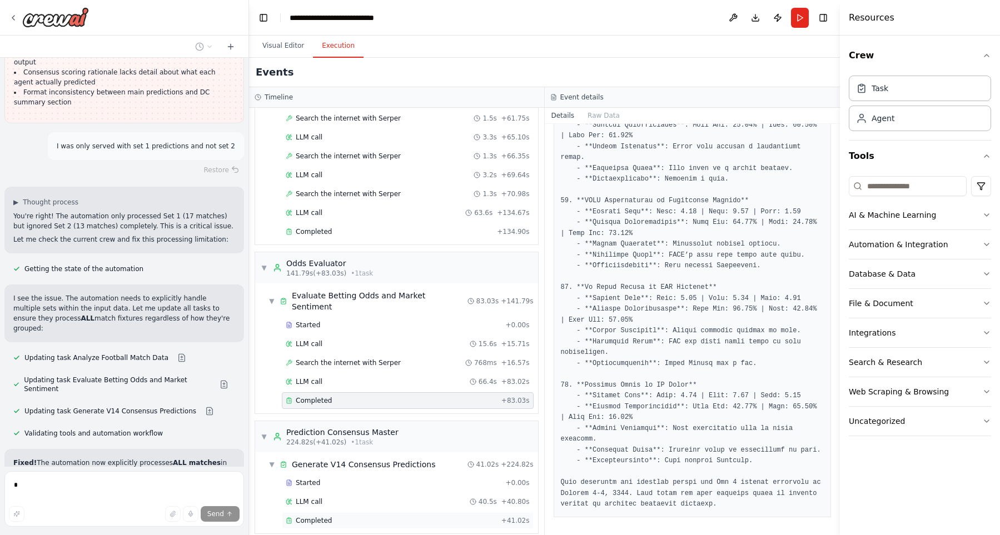
click at [319, 517] on span "Completed" at bounding box center [314, 521] width 36 height 9
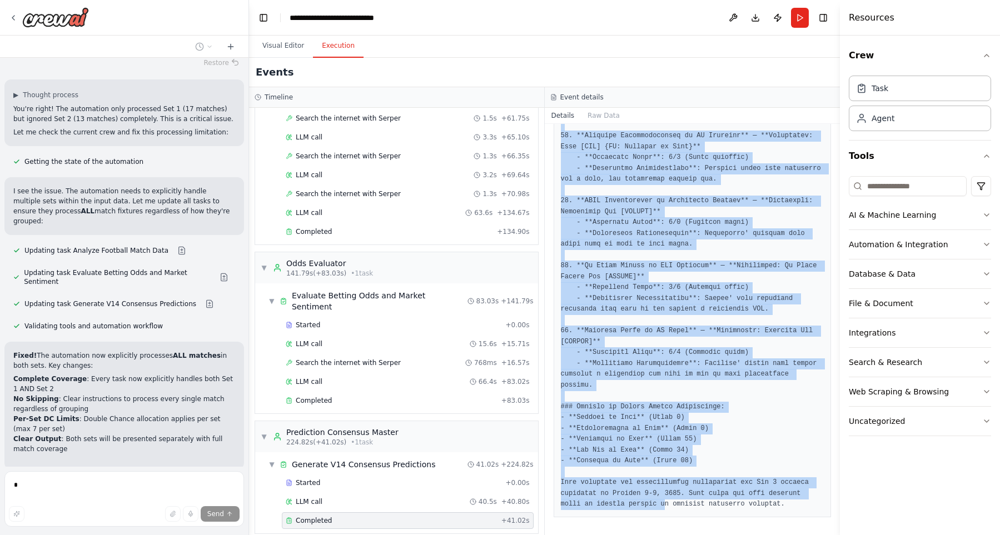
scroll to position [5498, 0]
drag, startPoint x: 560, startPoint y: 188, endPoint x: 775, endPoint y: 517, distance: 391.7
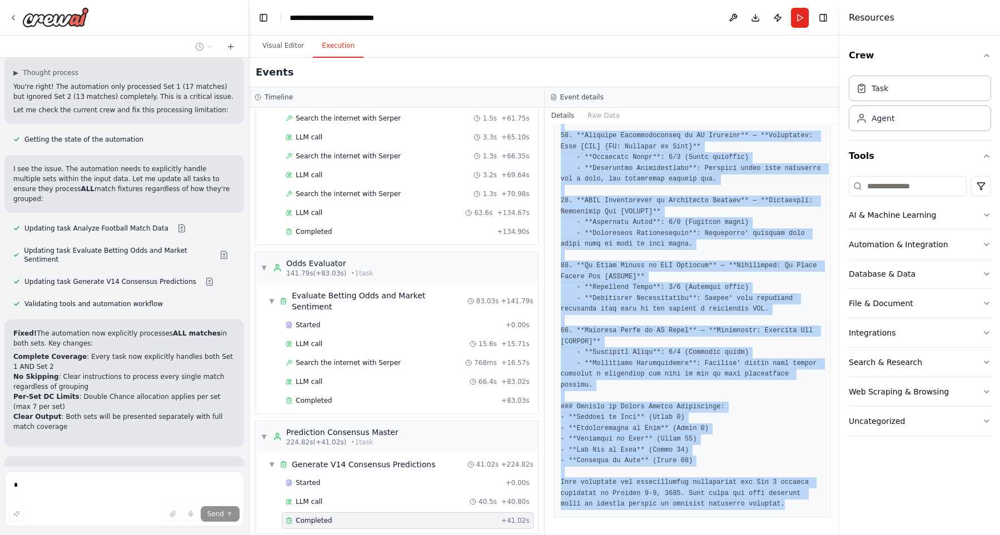
scroll to position [5521, 0]
copy pre "### Lor 8 Ipsumdolors 3. **Ametcon AD el Seddoeius TE** — **Incididunt: Utla [E…"
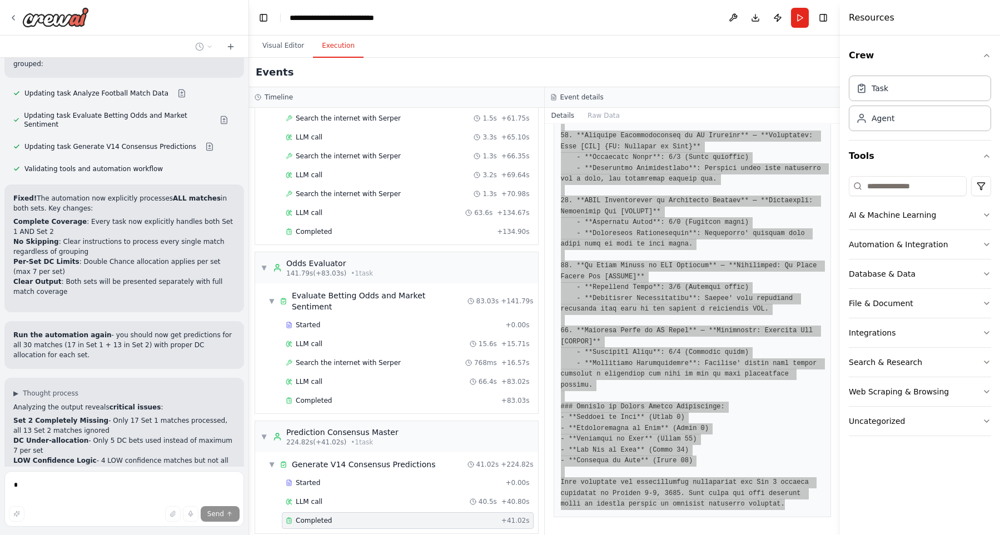
scroll to position [5676, 0]
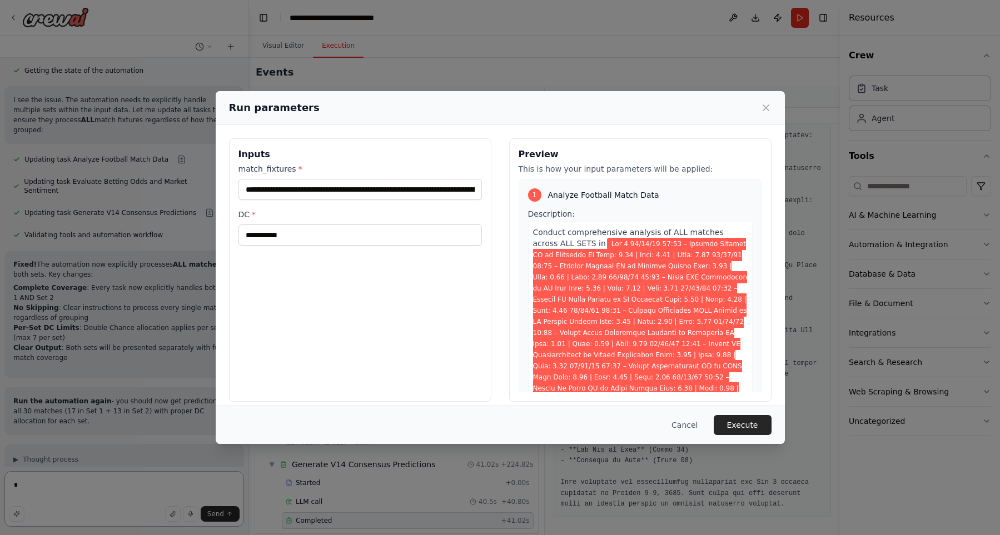
scroll to position [5589, 0]
click at [393, 191] on input "match_fixtures *" at bounding box center [361, 189] width 244 height 21
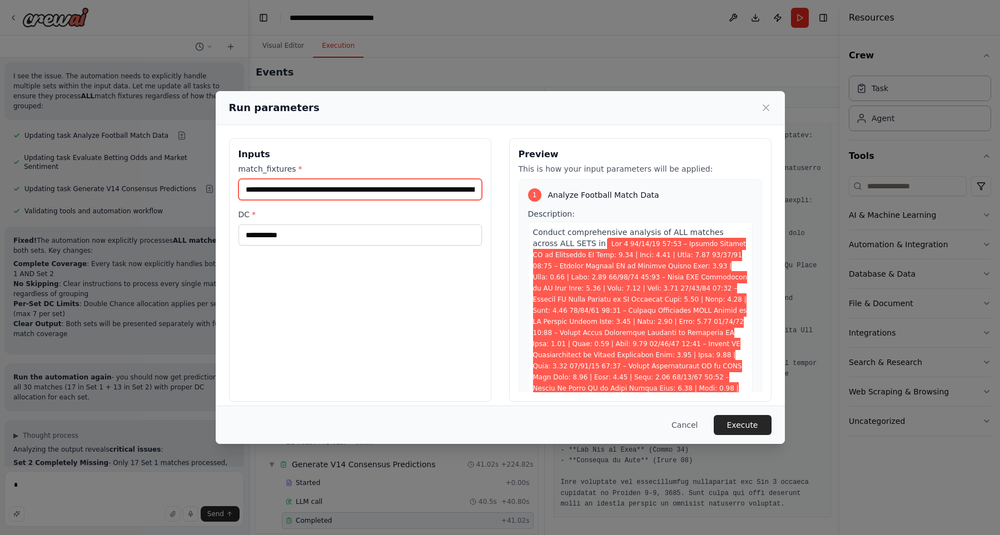
scroll to position [0, 0]
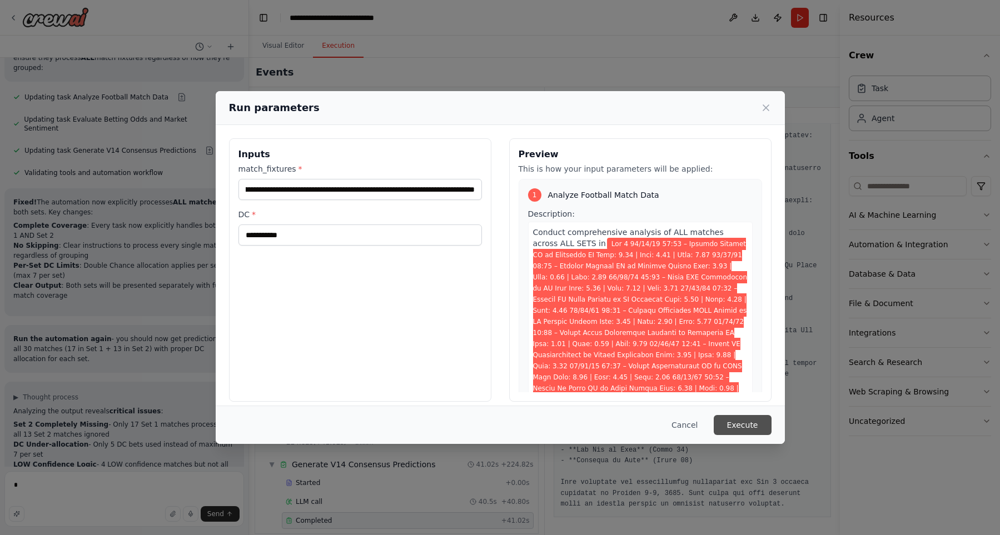
click at [733, 423] on button "Execute" at bounding box center [743, 425] width 58 height 20
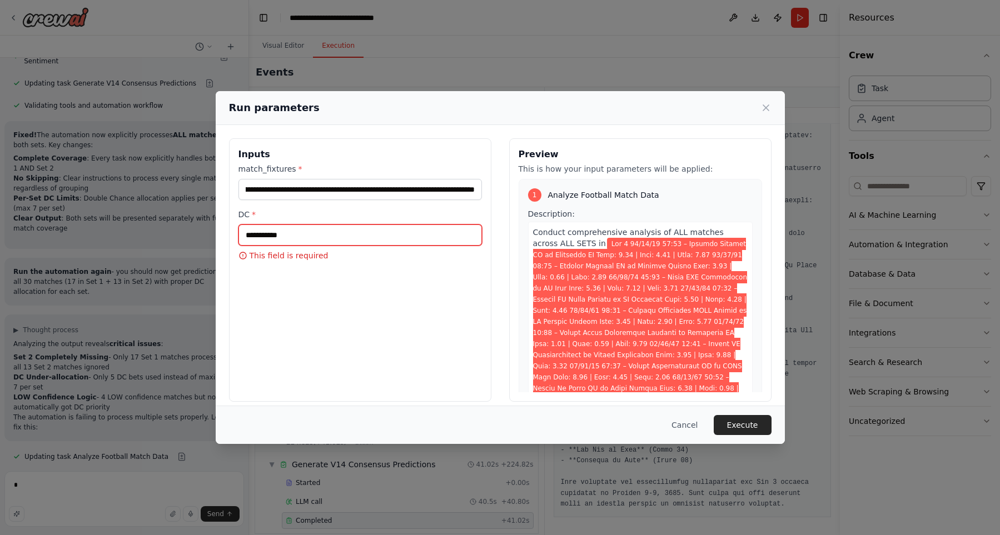
click at [322, 236] on input "DC *" at bounding box center [361, 235] width 244 height 21
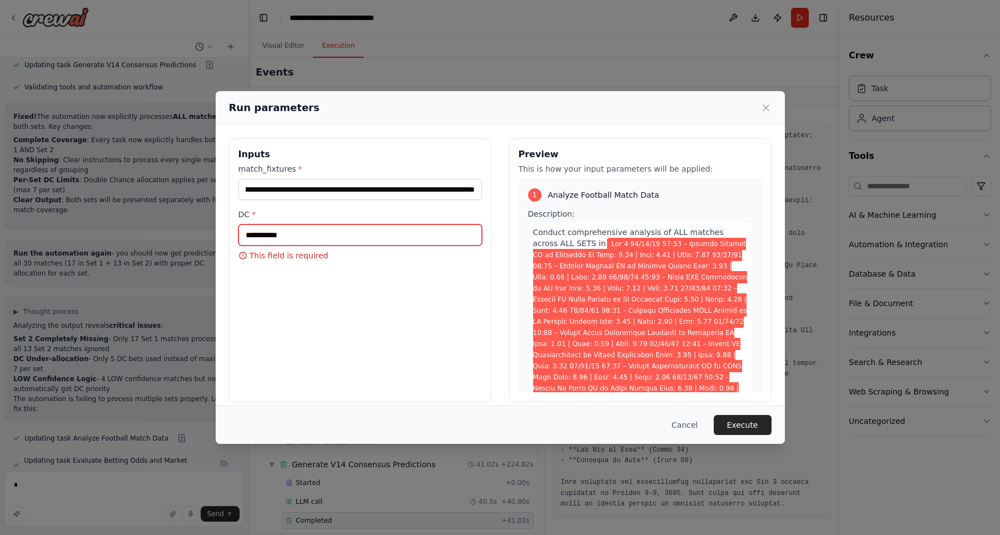
type input "*"
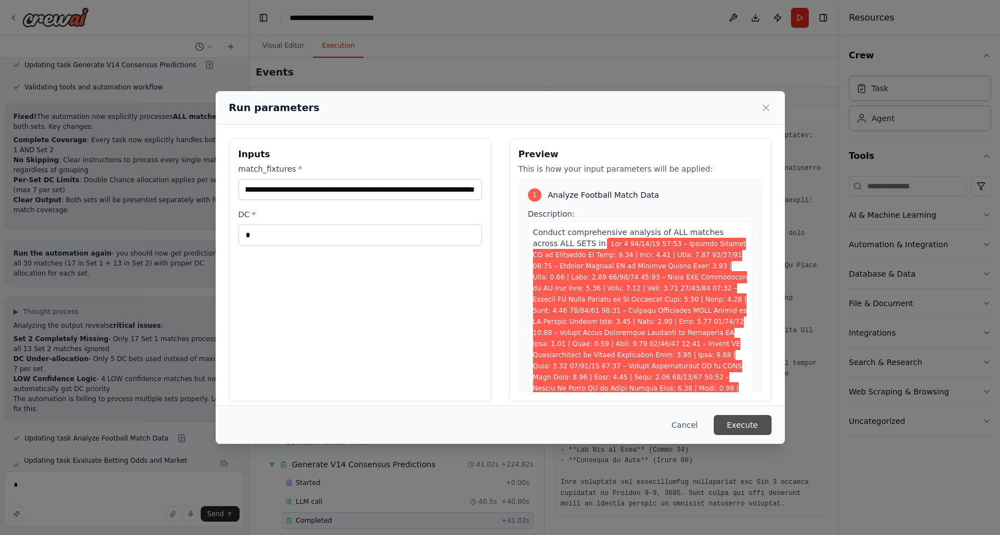
click at [737, 424] on button "Execute" at bounding box center [743, 425] width 58 height 20
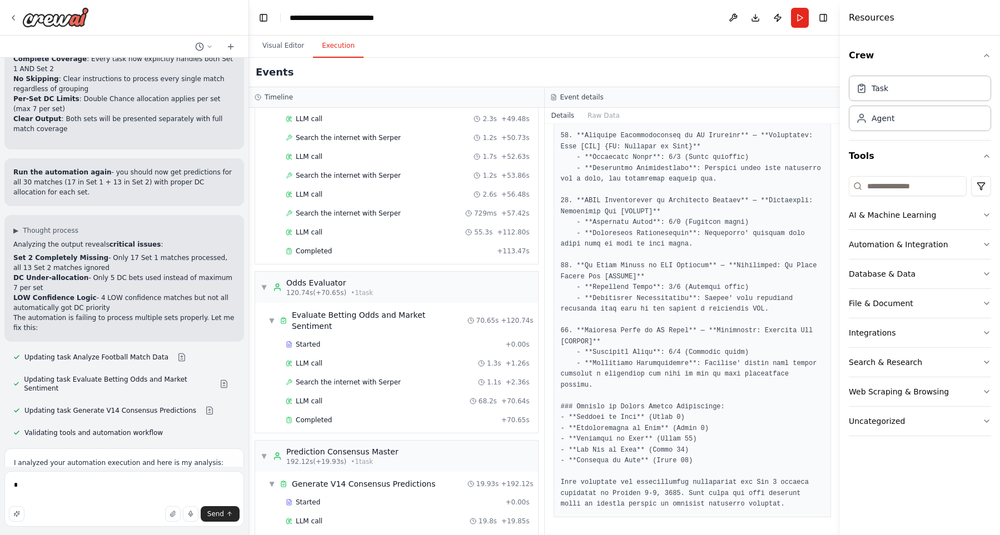
scroll to position [624, 0]
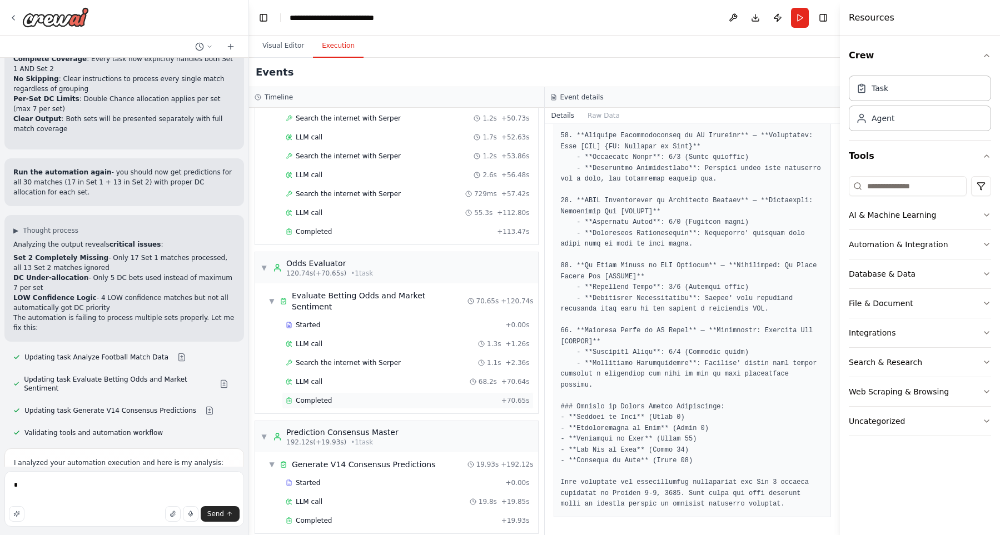
click at [309, 393] on div "Completed + 70.65s" at bounding box center [408, 401] width 252 height 17
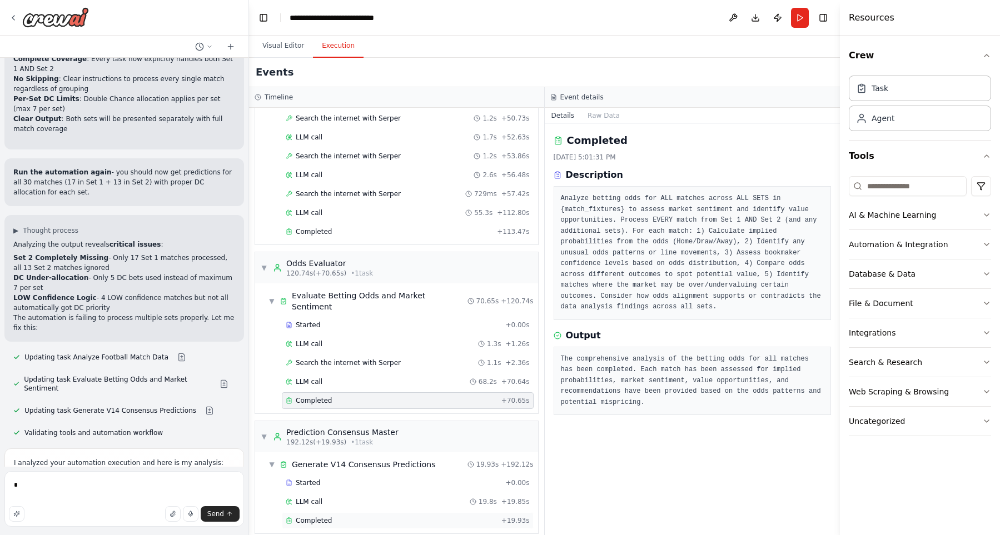
click at [323, 517] on span "Completed" at bounding box center [314, 521] width 36 height 9
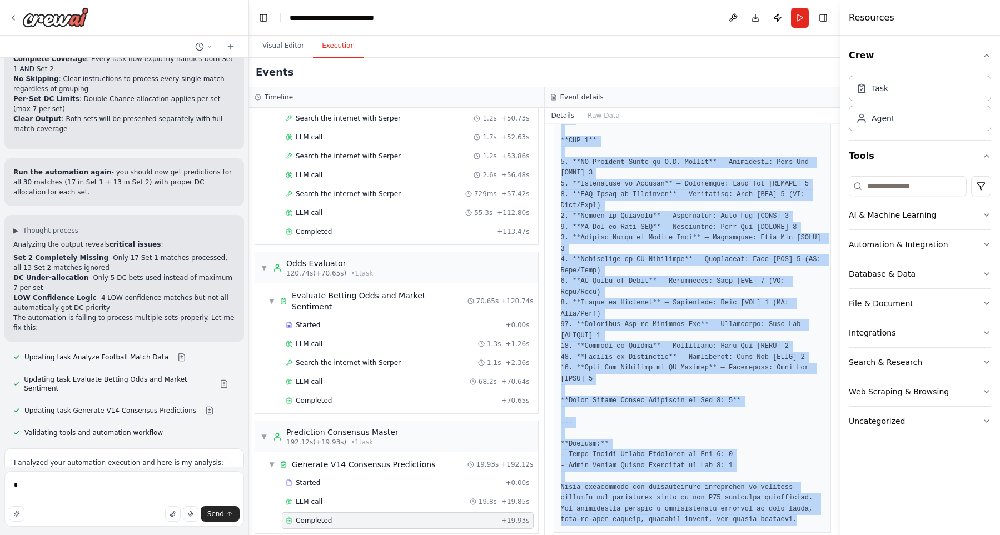
scroll to position [668, 0]
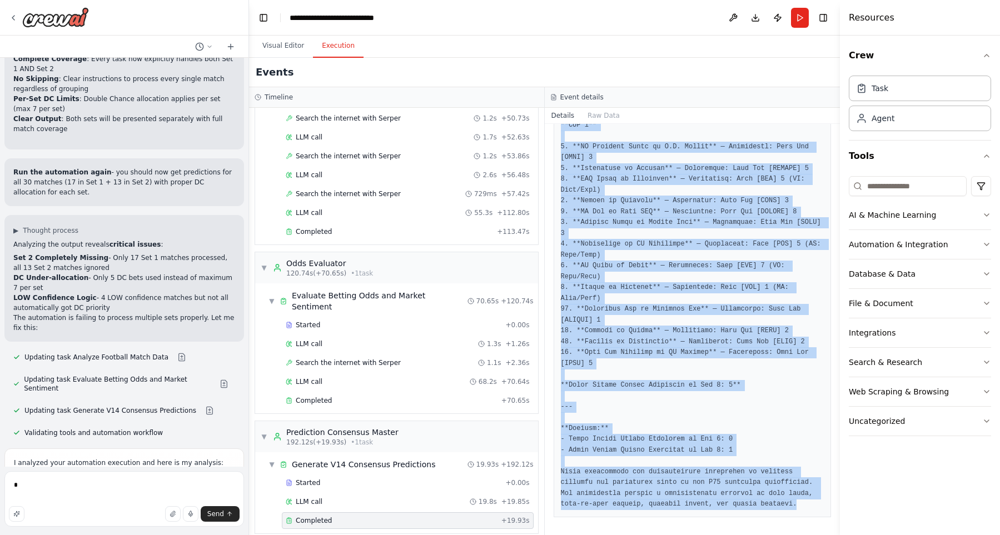
drag, startPoint x: 562, startPoint y: 221, endPoint x: 802, endPoint y: 509, distance: 374.2
click at [802, 509] on pre at bounding box center [693, 92] width 264 height 835
copy pre "L ips dol sita c adipi elitse **DOE 9** 6. **Tempori UT la Etdolorem AL** — Eni…"
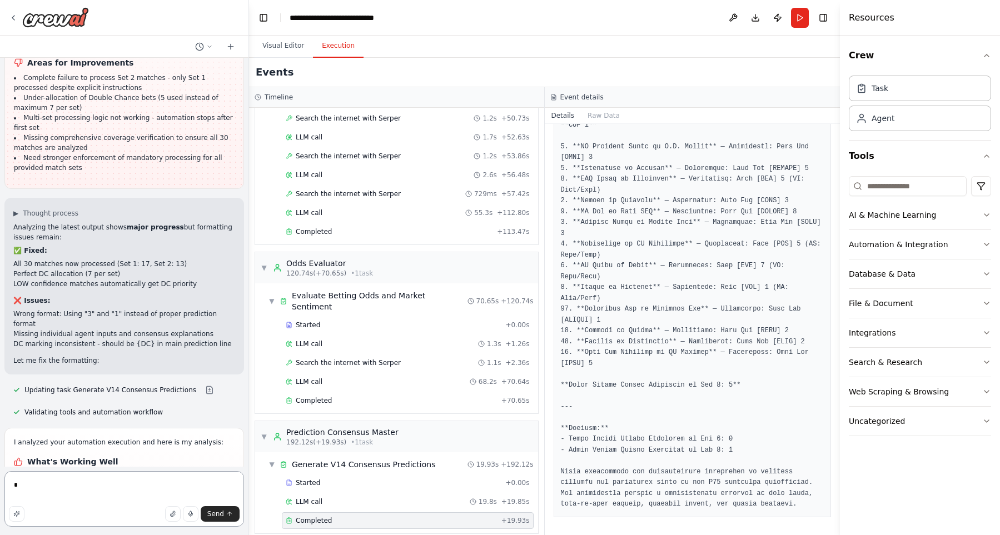
scroll to position [6355, 0]
click at [76, 487] on textarea "*" at bounding box center [124, 499] width 240 height 56
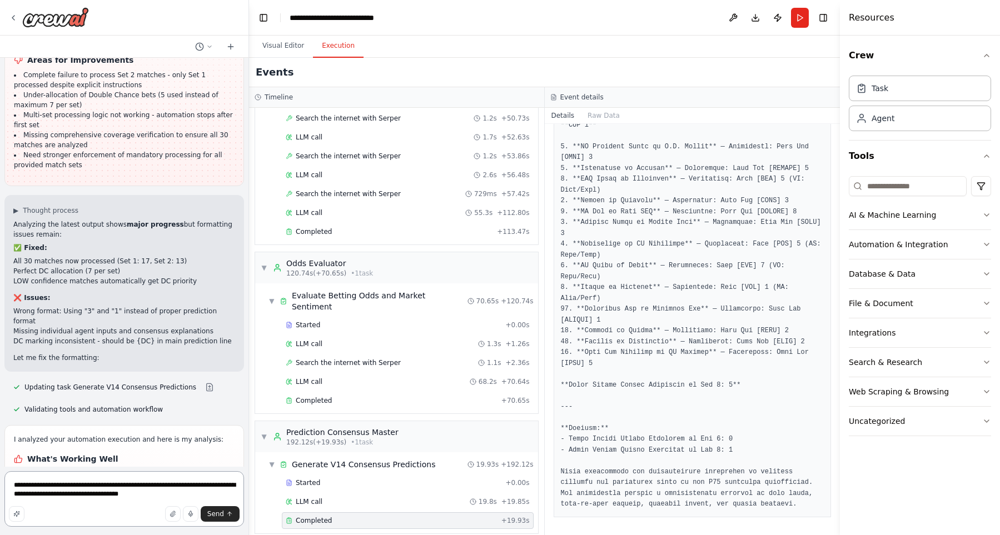
click at [95, 494] on textarea "**********" at bounding box center [124, 499] width 240 height 56
click at [105, 497] on textarea "**********" at bounding box center [124, 496] width 240 height 62
type textarea "**********"
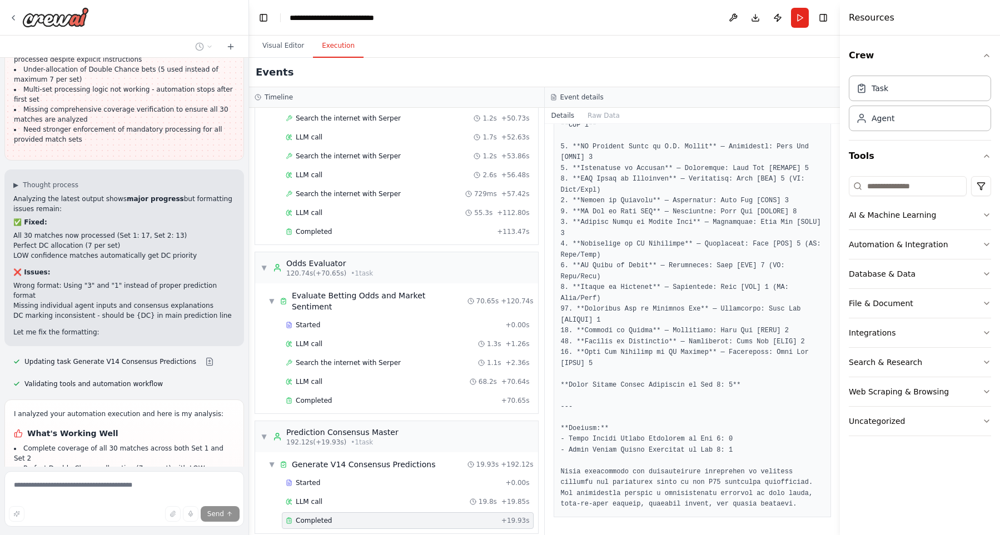
scroll to position [6382, 0]
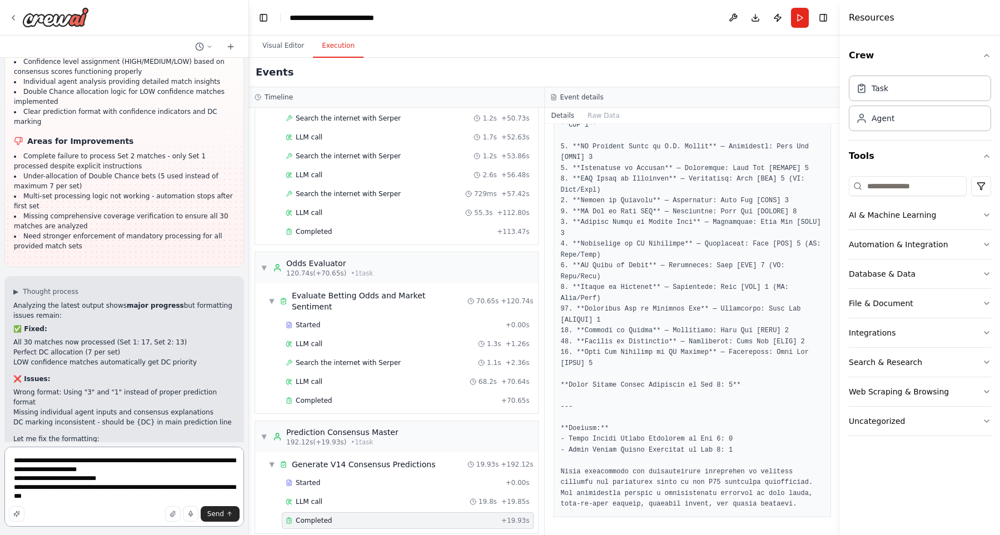
type textarea "**********"
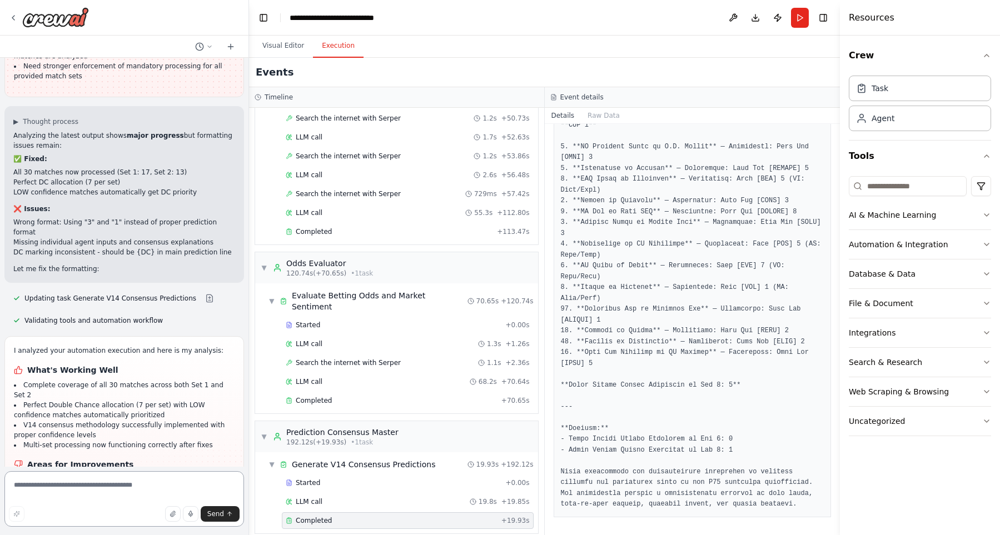
scroll to position [6676, 0]
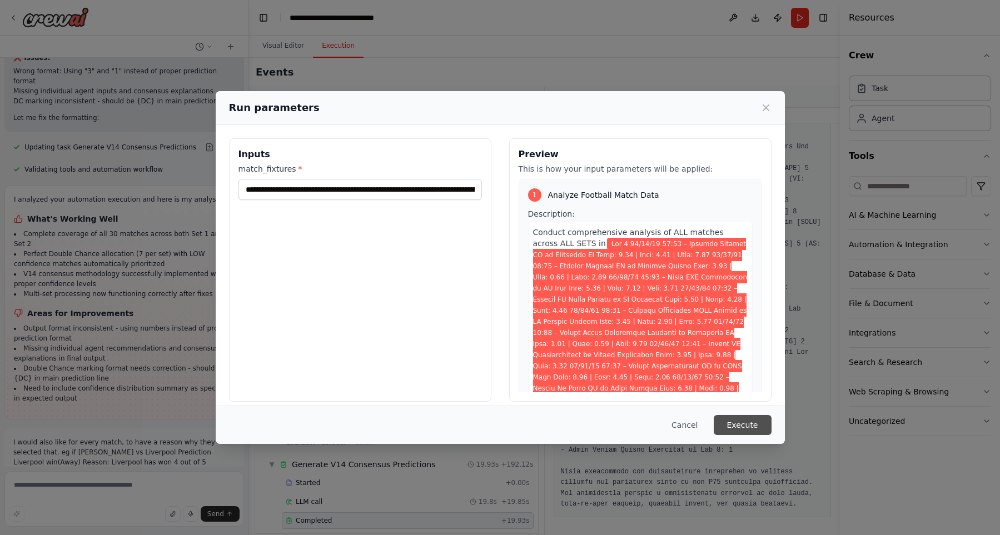
click at [743, 424] on button "Execute" at bounding box center [743, 425] width 58 height 20
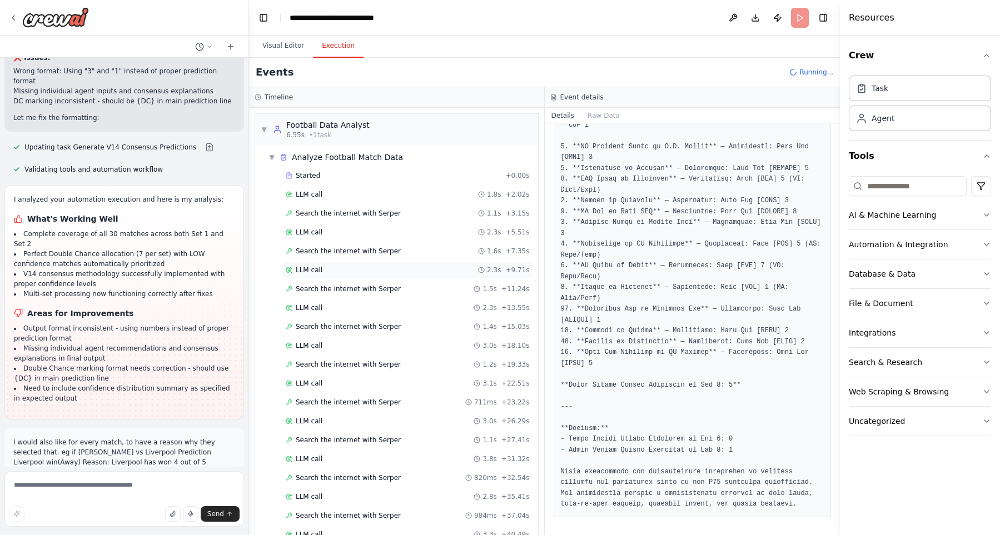
scroll to position [611, 0]
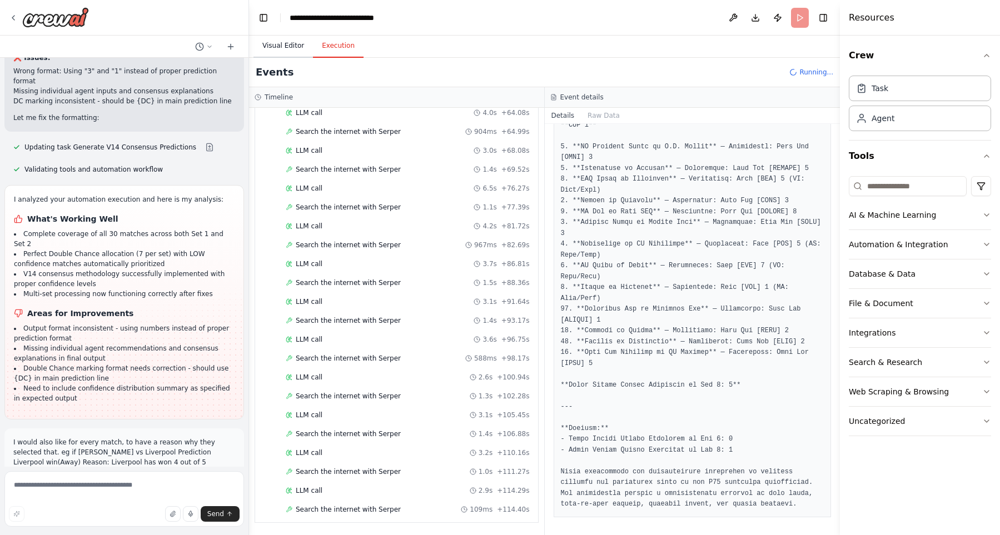
click at [276, 46] on button "Visual Editor" at bounding box center [283, 45] width 59 height 23
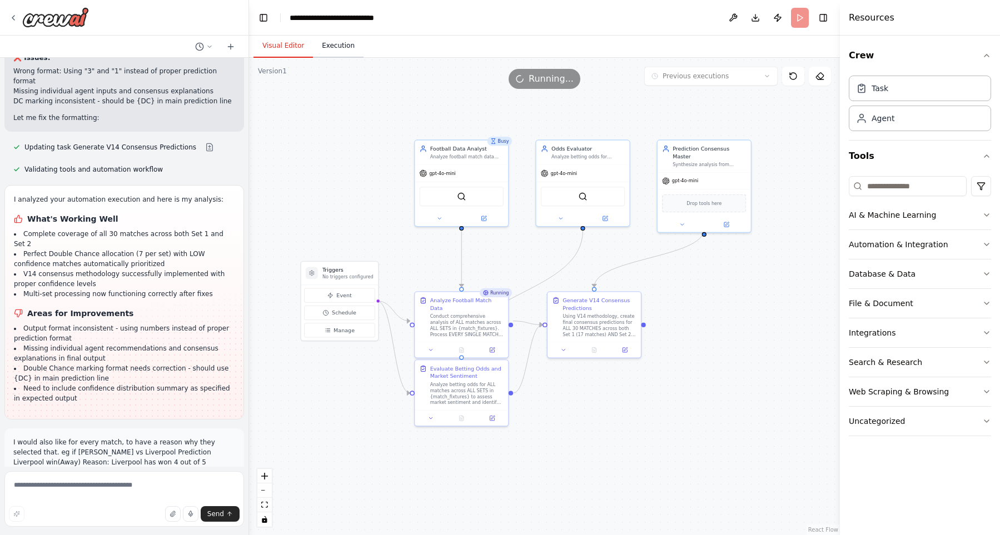
click at [341, 47] on button "Execution" at bounding box center [338, 45] width 51 height 23
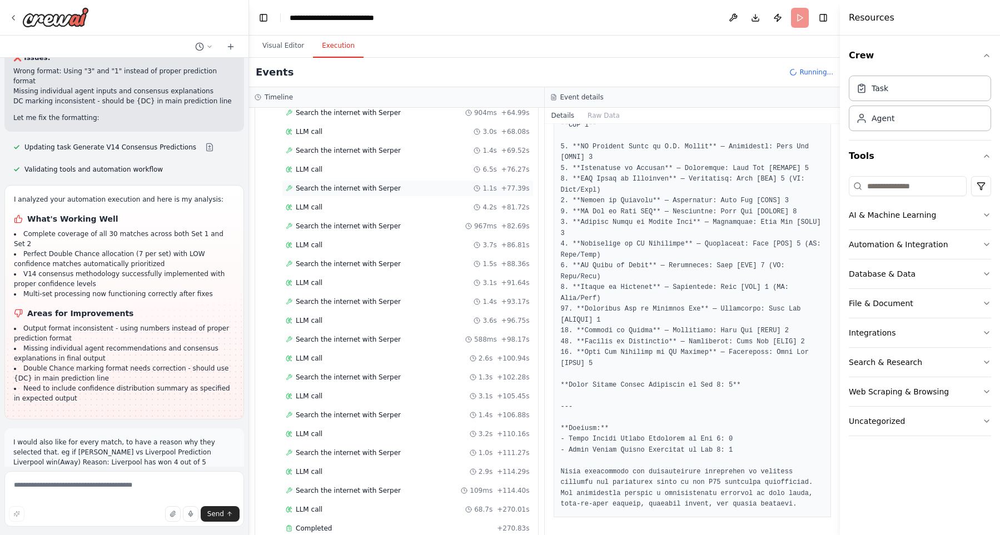
scroll to position [750, 0]
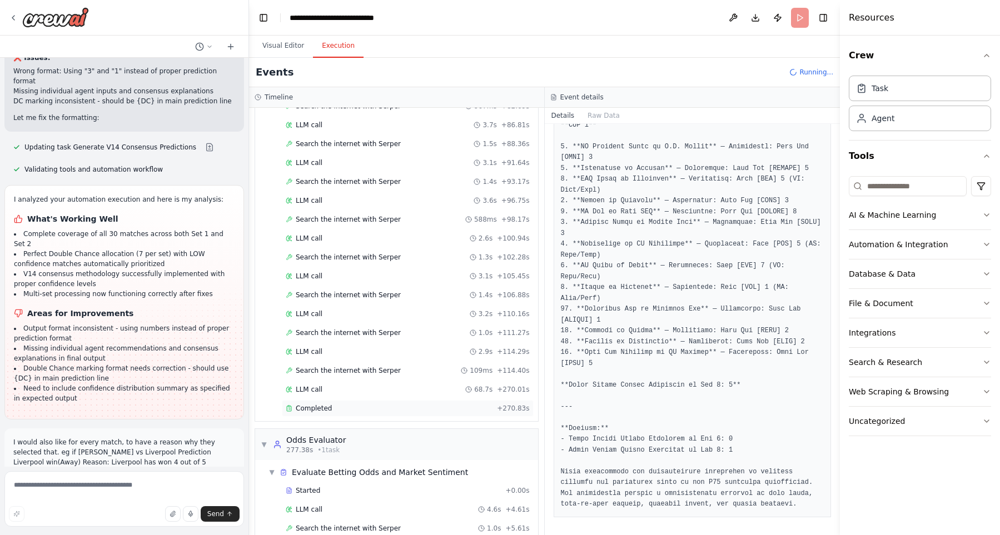
click at [310, 414] on div "Completed + 270.83s" at bounding box center [408, 408] width 252 height 17
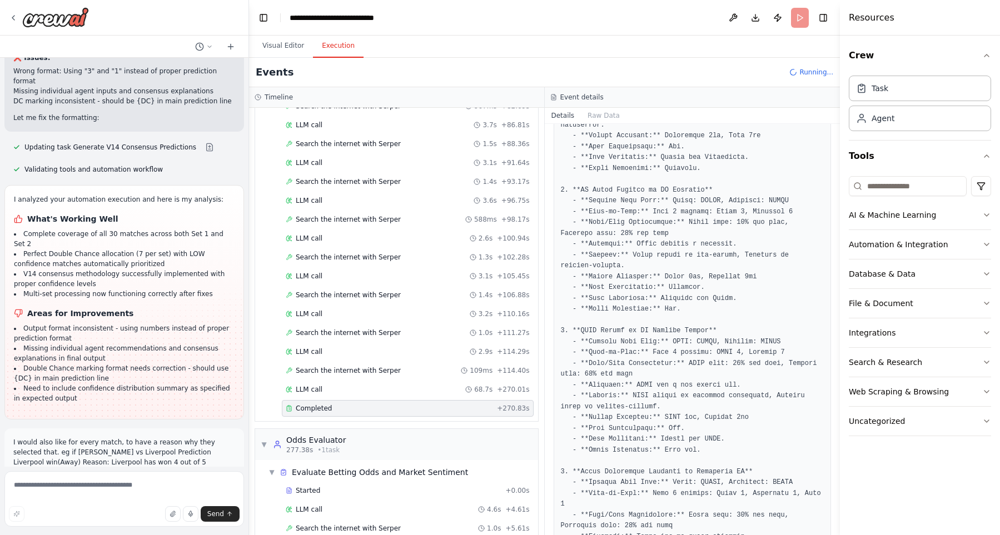
scroll to position [678, 0]
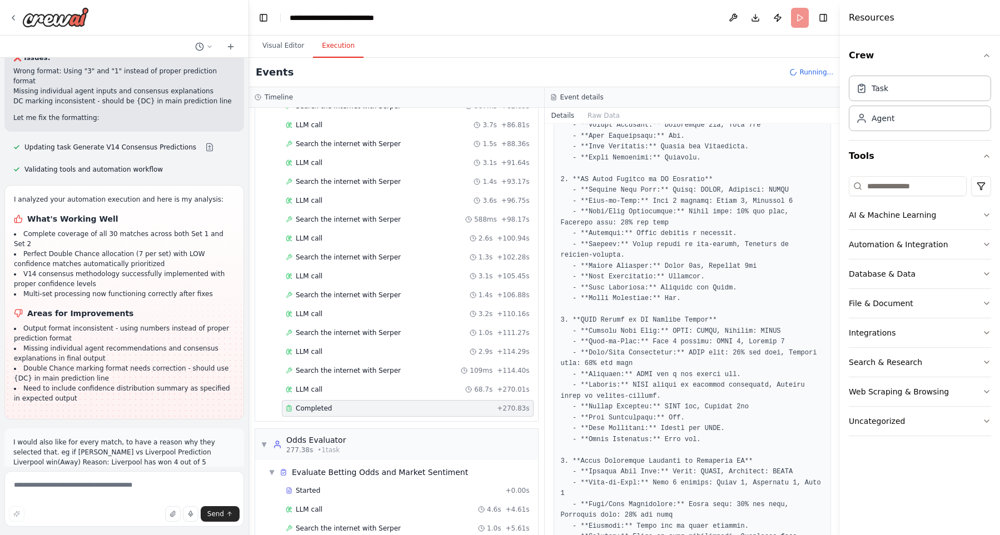
click at [337, 412] on div "Completed" at bounding box center [389, 408] width 207 height 9
click at [327, 373] on span "Search the internet with Serper" at bounding box center [348, 370] width 105 height 9
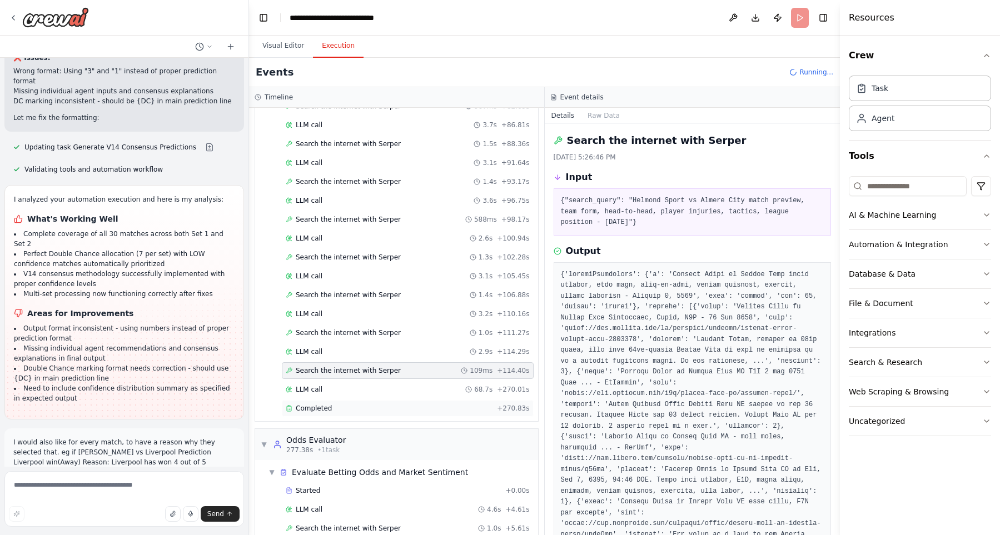
click at [305, 411] on span "Completed" at bounding box center [314, 408] width 36 height 9
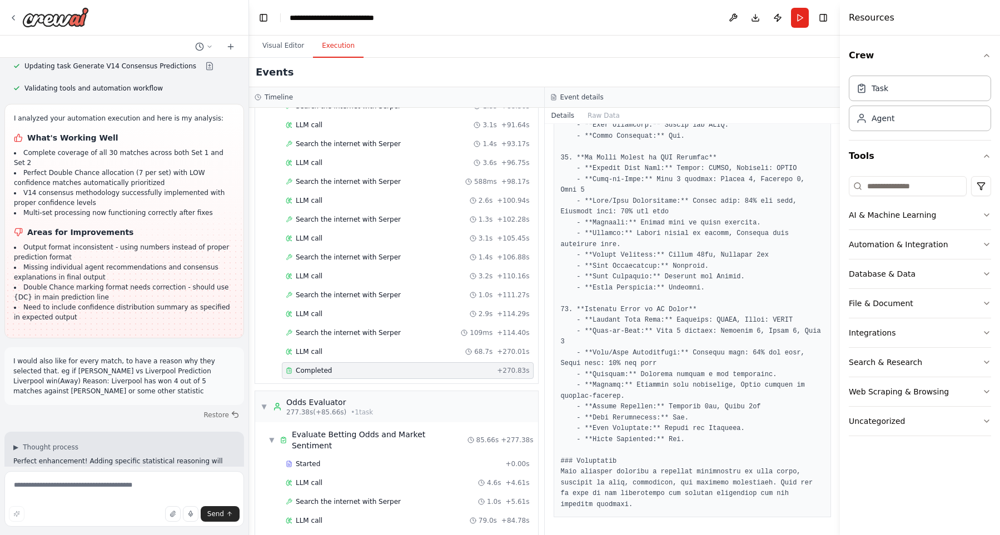
scroll to position [927, 0]
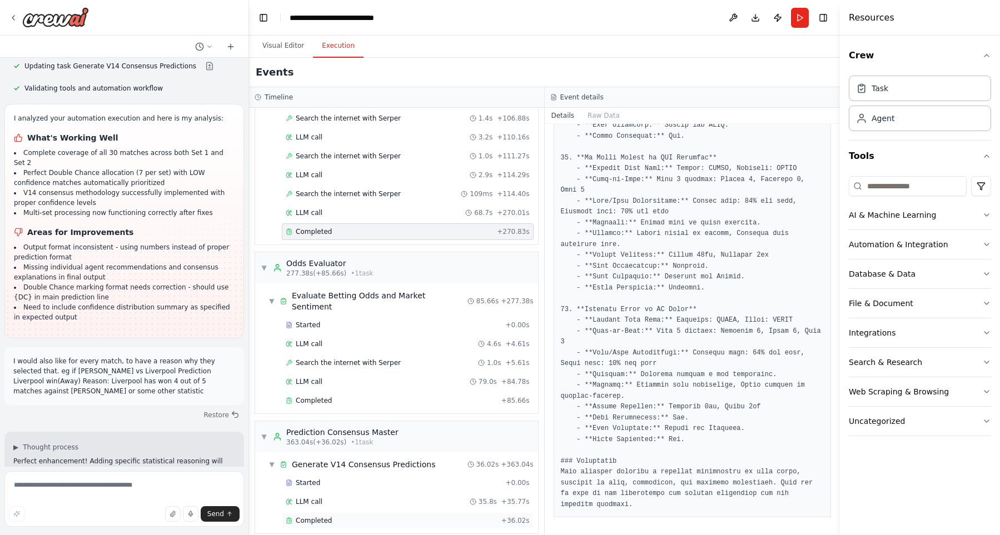
click at [324, 517] on span "Completed" at bounding box center [314, 521] width 36 height 9
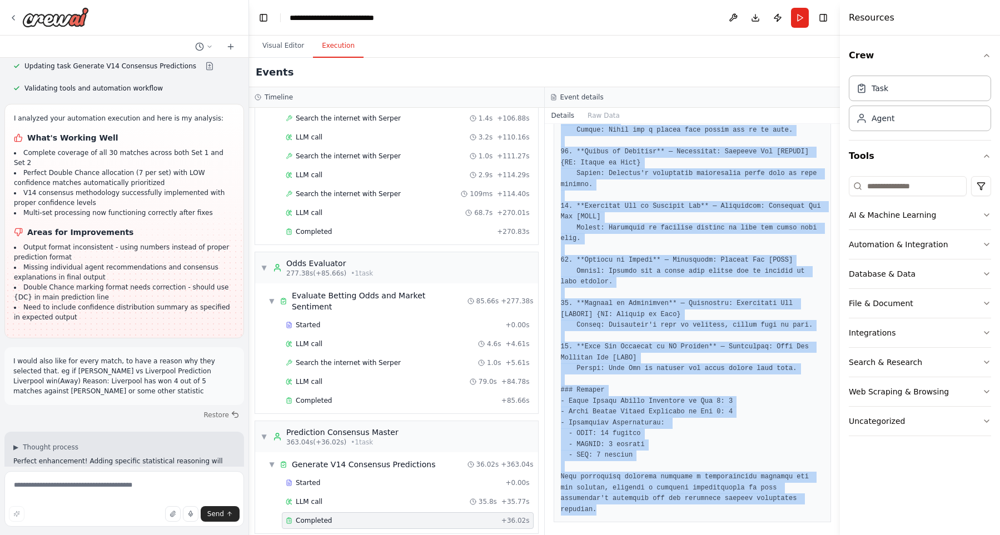
scroll to position [1589, 0]
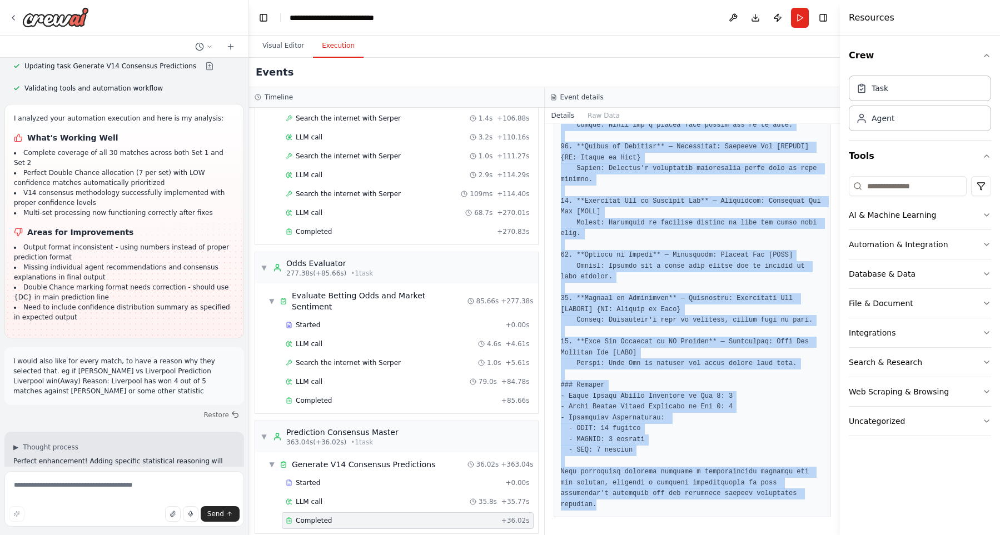
drag, startPoint x: 559, startPoint y: 278, endPoint x: 721, endPoint y: 508, distance: 281.2
copy pre "### LOR 0 Ipsumdolors 0. **Ametcon AD el Seddoeius TE** — Incididunt: Utlaboree…"
click at [86, 490] on textarea at bounding box center [124, 499] width 240 height 56
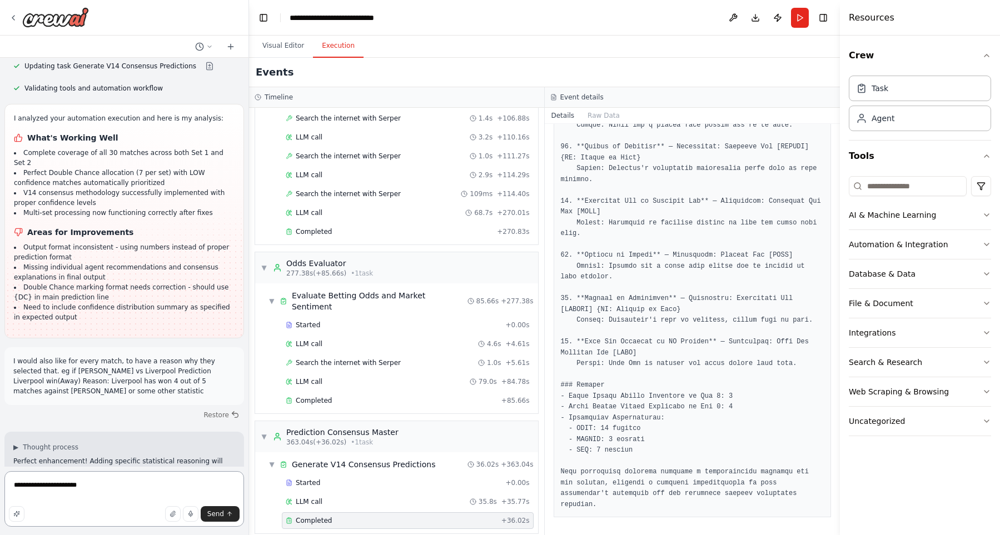
paste textarea "**********"
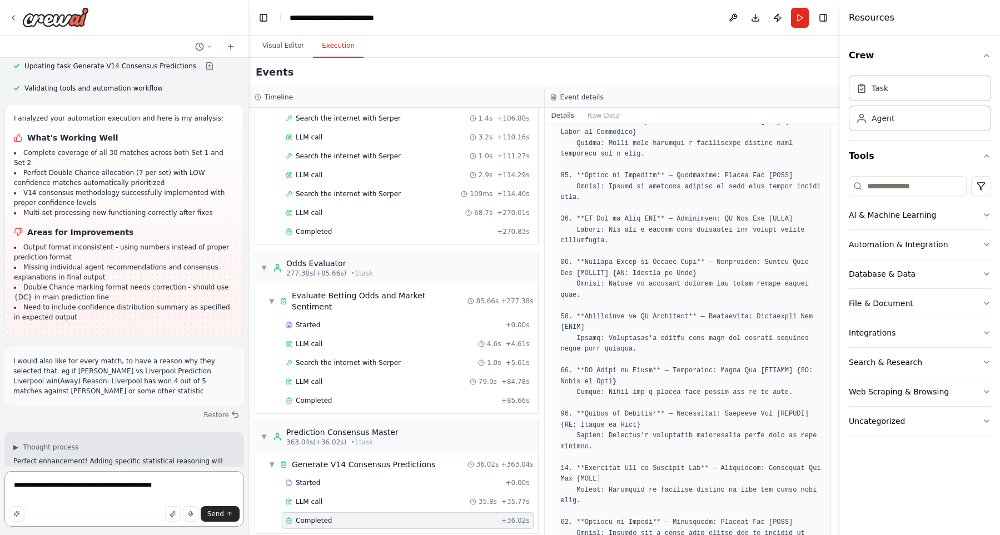
scroll to position [1272, 0]
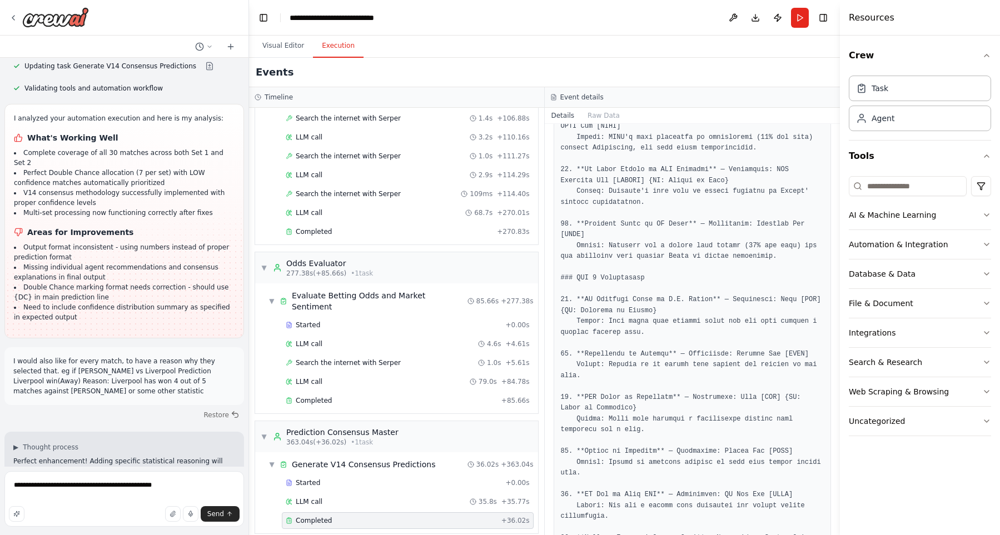
scroll to position [1082, 0]
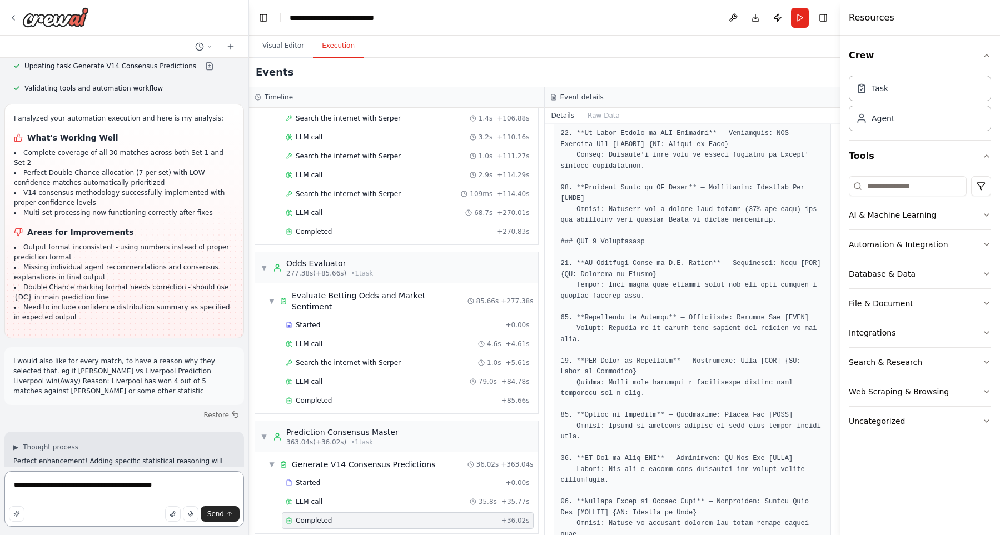
click at [177, 487] on textarea "**********" at bounding box center [124, 499] width 240 height 56
click at [157, 487] on textarea "**********" at bounding box center [124, 499] width 240 height 56
drag, startPoint x: 658, startPoint y: 271, endPoint x: 561, endPoint y: 276, distance: 96.9
click at [561, 276] on pre at bounding box center [693, 139] width 264 height 1756
copy pre "{DC: Quevilly or [PERSON_NAME]}"
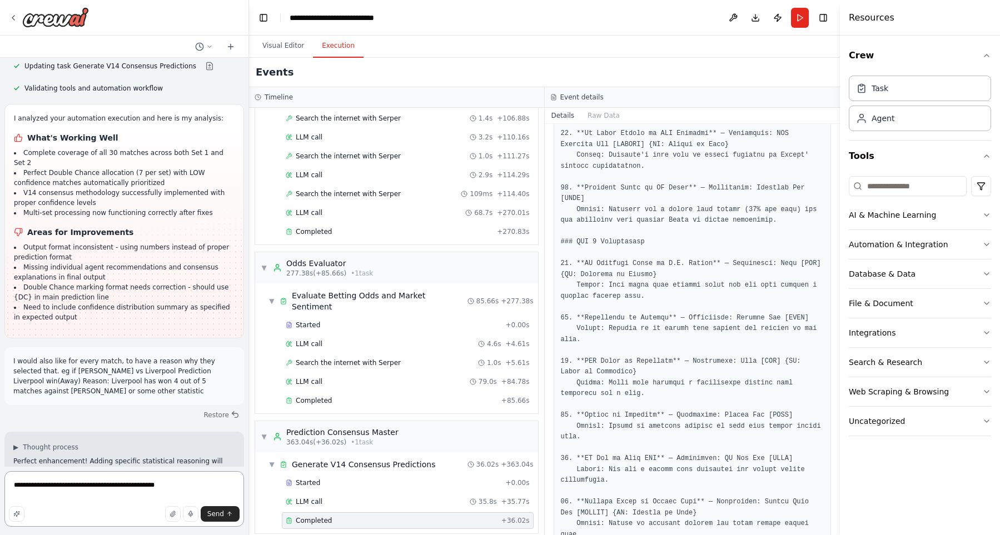
click at [158, 487] on textarea "**********" at bounding box center [124, 499] width 240 height 56
paste textarea "**********"
click at [119, 503] on textarea "**********" at bounding box center [124, 499] width 240 height 56
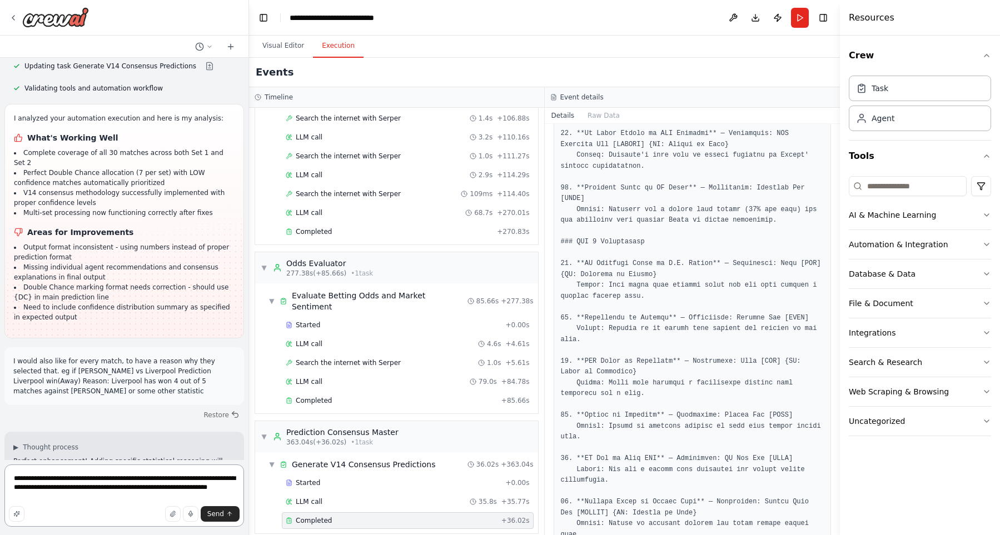
type textarea "**********"
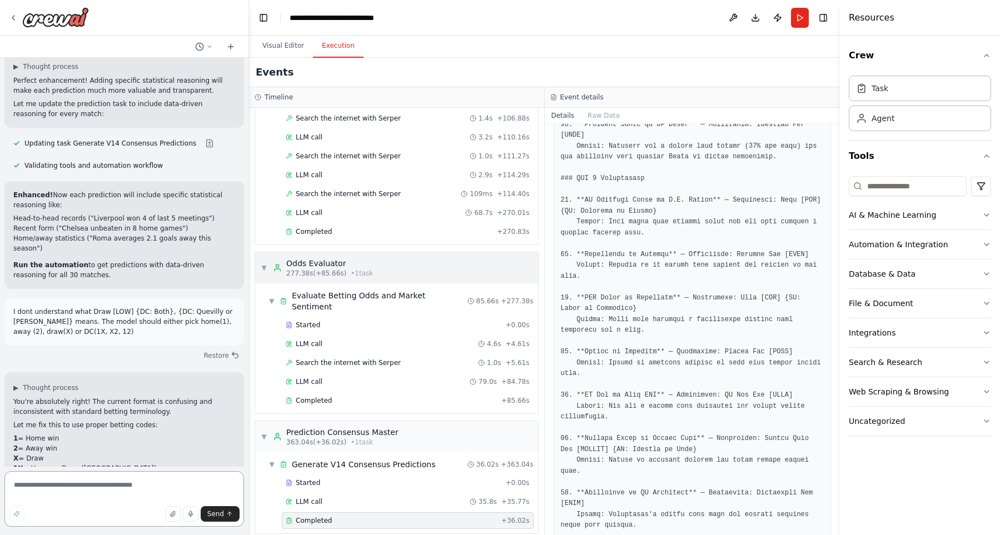
scroll to position [7061, 0]
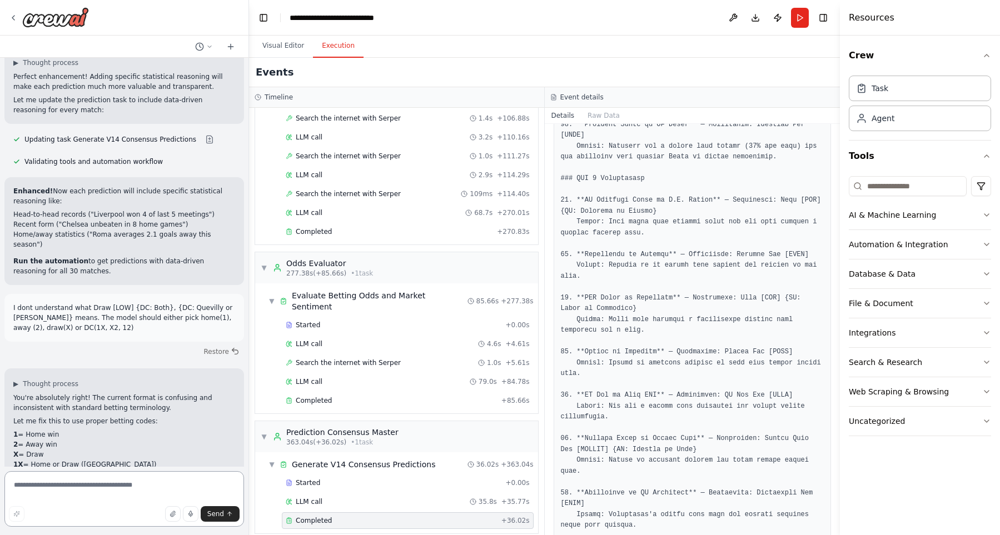
click at [119, 485] on textarea at bounding box center [124, 499] width 240 height 56
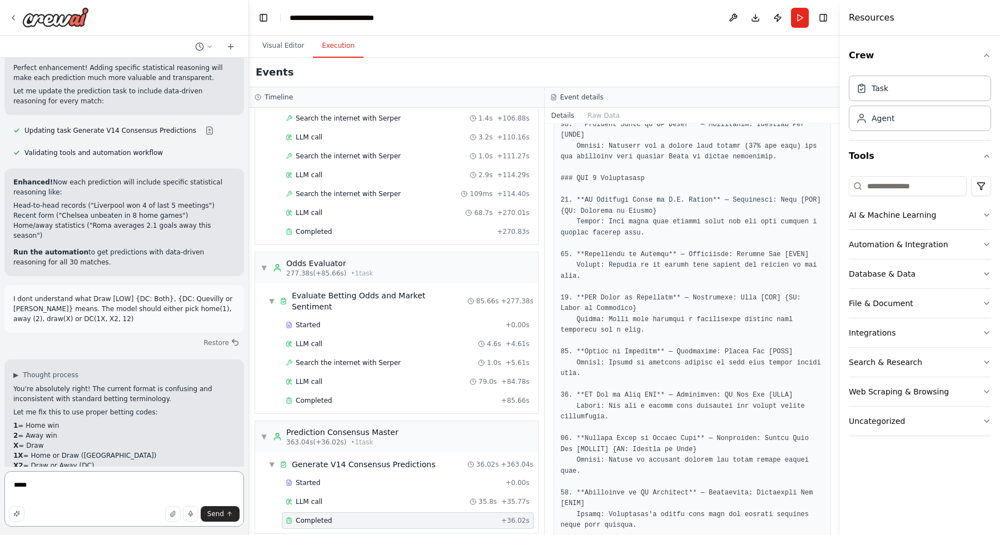
scroll to position [7071, 0]
type textarea "**********"
click at [219, 514] on span "Send" at bounding box center [215, 514] width 17 height 9
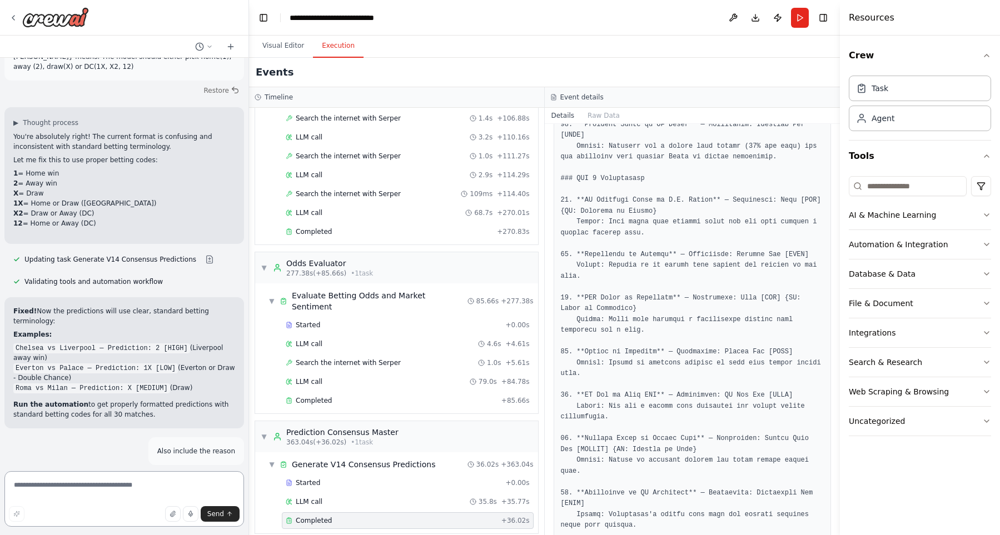
scroll to position [7324, 0]
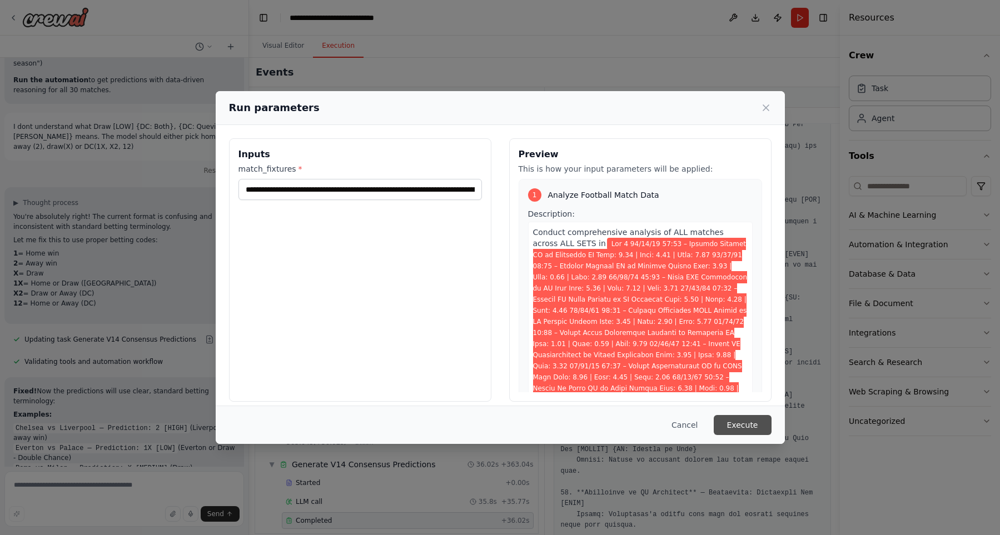
click at [742, 425] on button "Execute" at bounding box center [743, 425] width 58 height 20
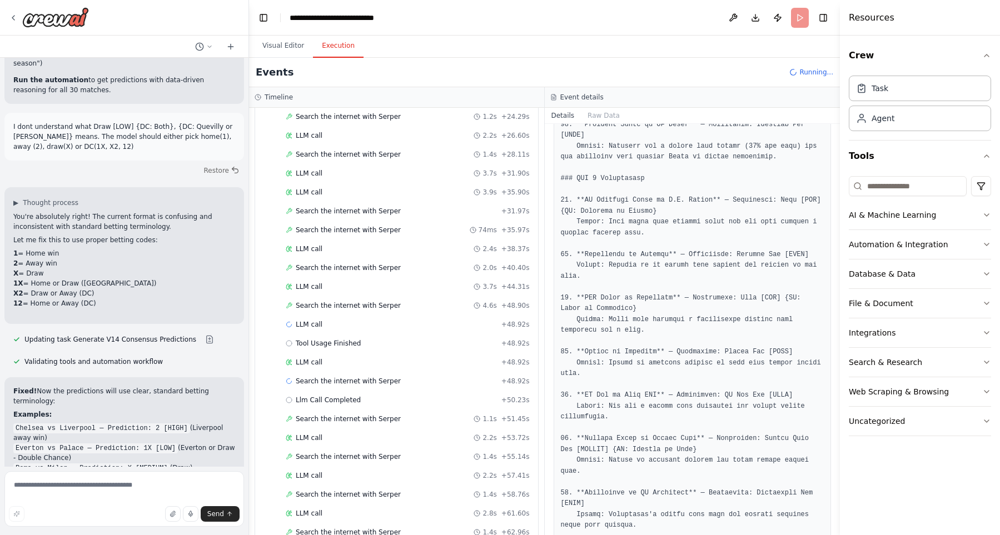
scroll to position [599, 0]
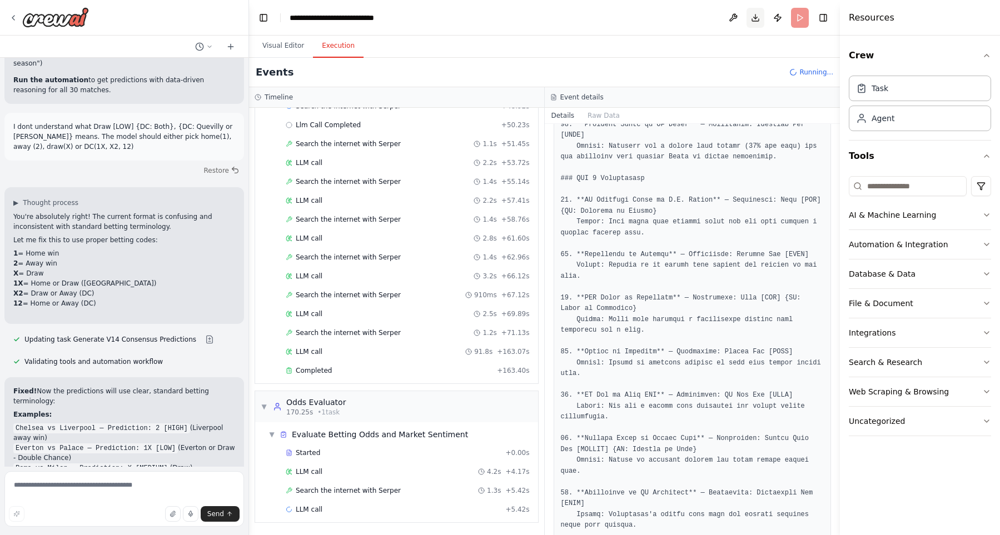
click at [751, 19] on button "Download" at bounding box center [756, 18] width 18 height 20
click at [561, 13] on header "**********" at bounding box center [544, 18] width 591 height 36
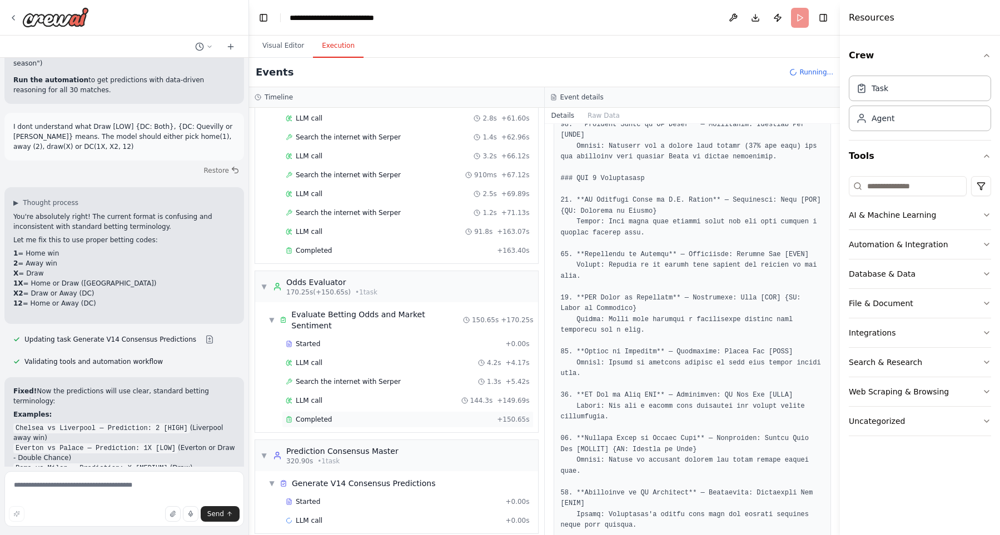
click at [322, 415] on span "Completed" at bounding box center [314, 419] width 36 height 9
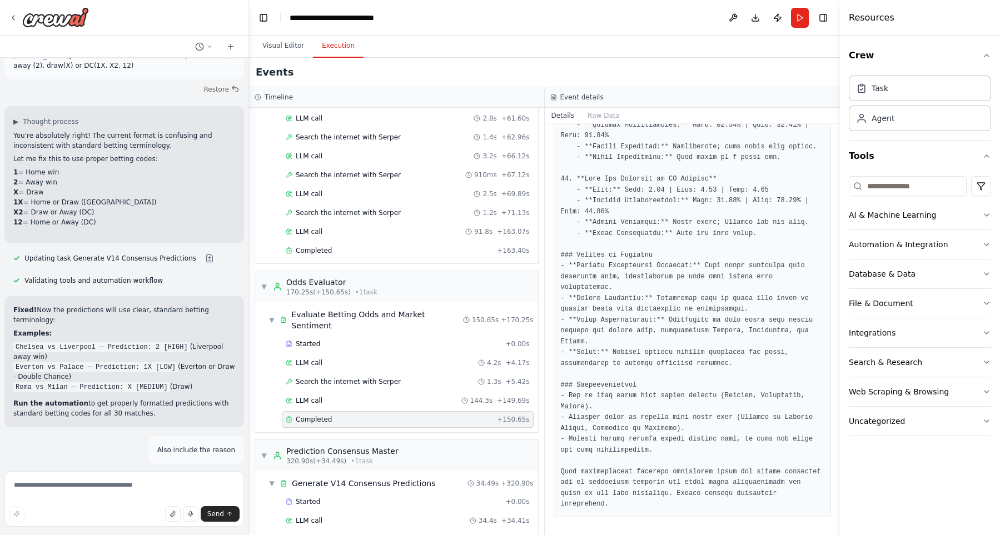
scroll to position [738, 0]
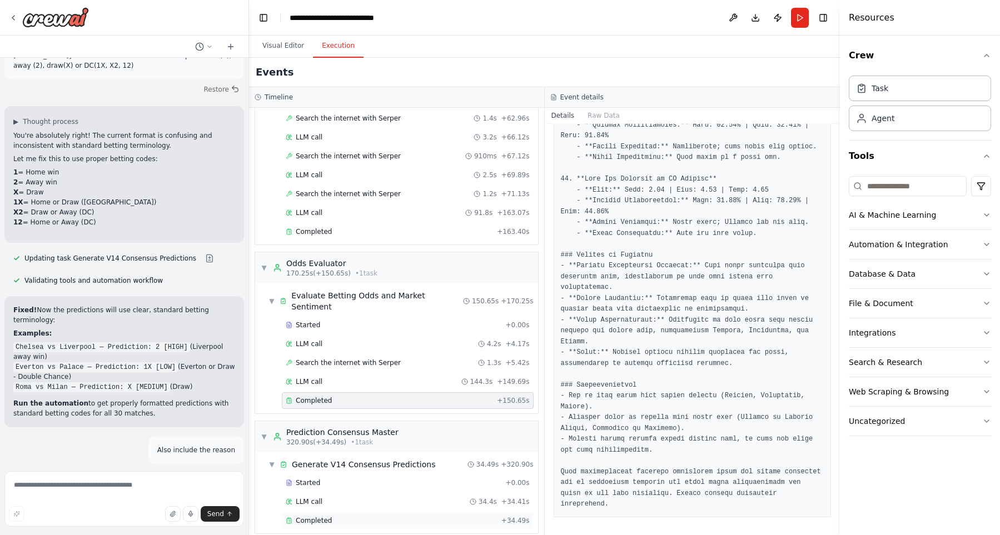
click at [318, 517] on span "Completed" at bounding box center [314, 521] width 36 height 9
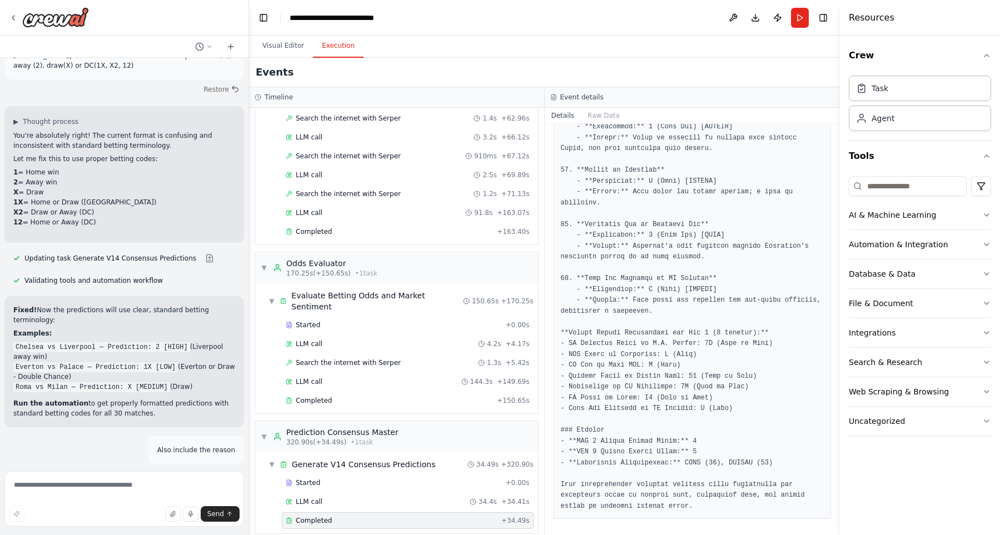
scroll to position [1697, 0]
click at [90, 497] on textarea at bounding box center [124, 499] width 240 height 56
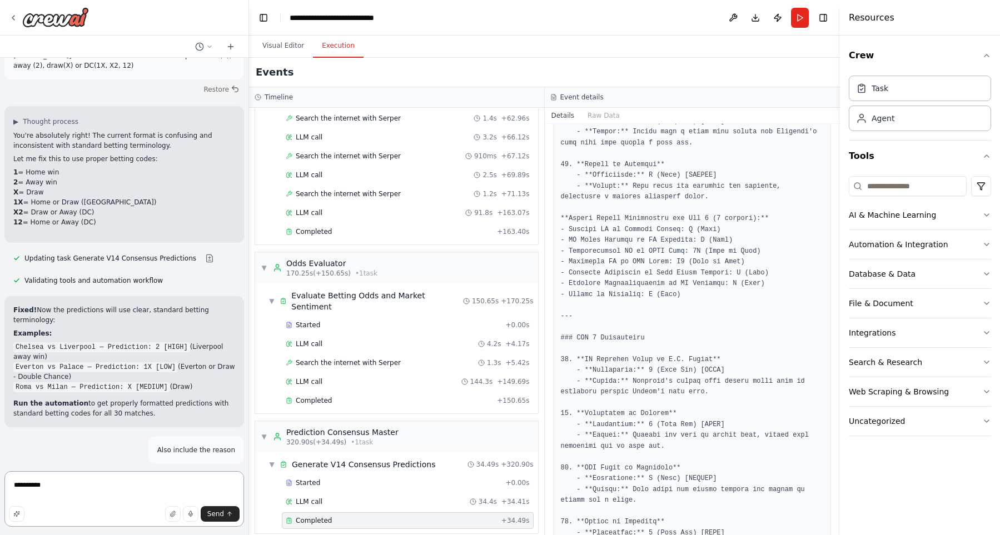
scroll to position [1064, 0]
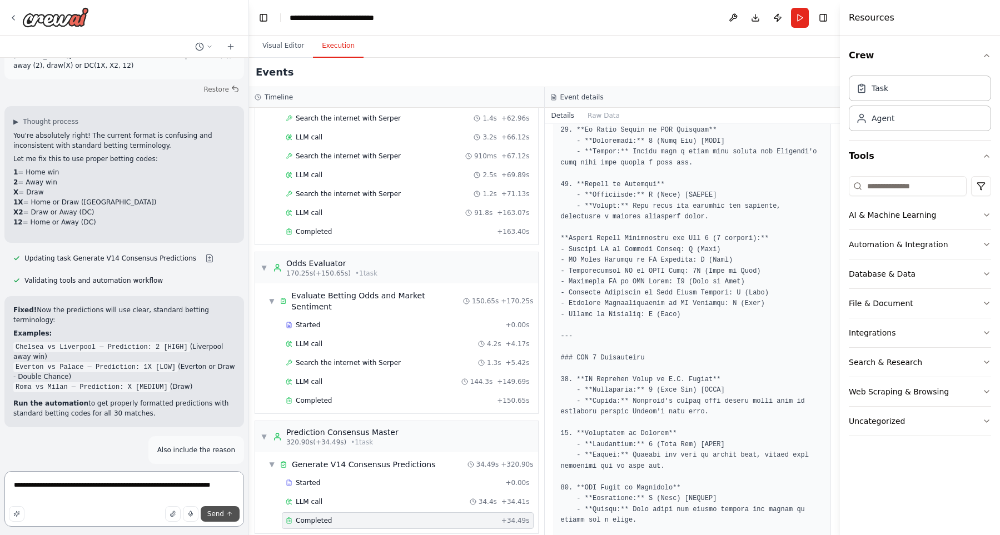
type textarea "**********"
click at [215, 514] on span "Send" at bounding box center [215, 514] width 17 height 9
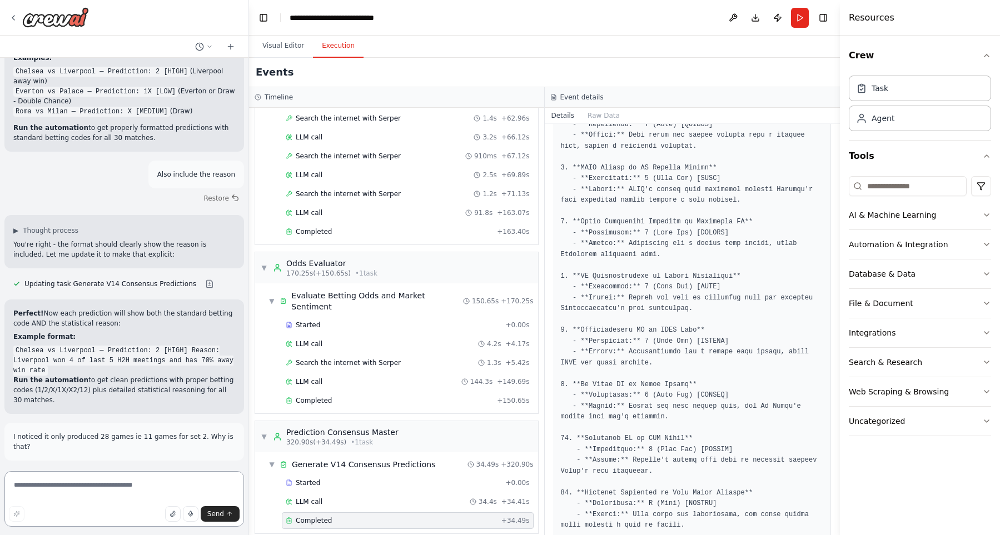
scroll to position [7609, 0]
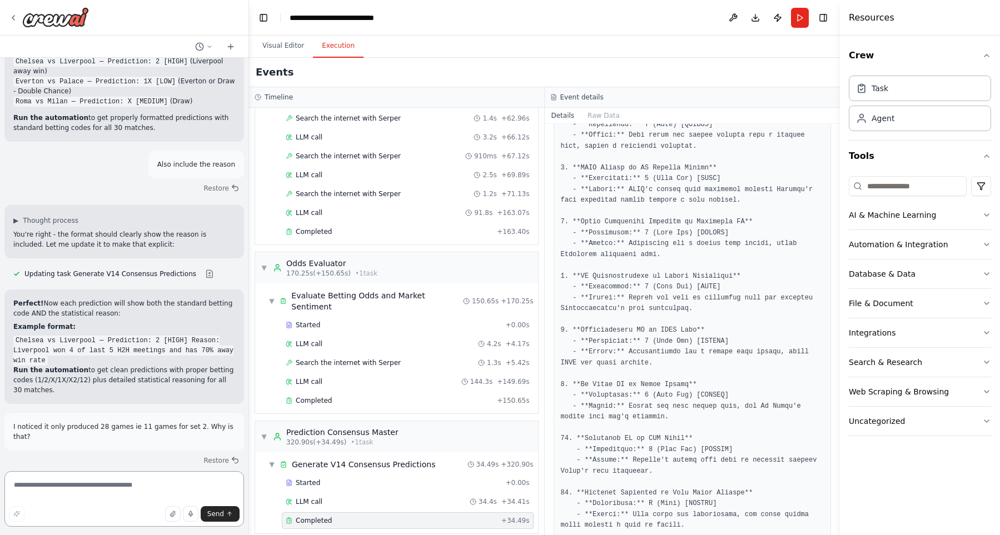
click at [110, 492] on textarea at bounding box center [124, 499] width 240 height 56
type textarea "**********"
click at [216, 518] on span "Send" at bounding box center [215, 514] width 17 height 9
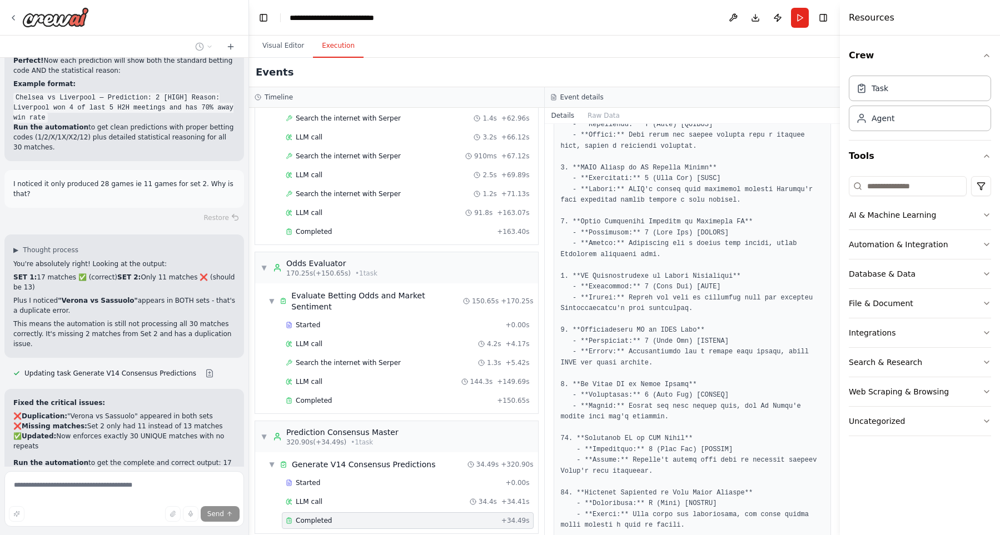
scroll to position [7853, 0]
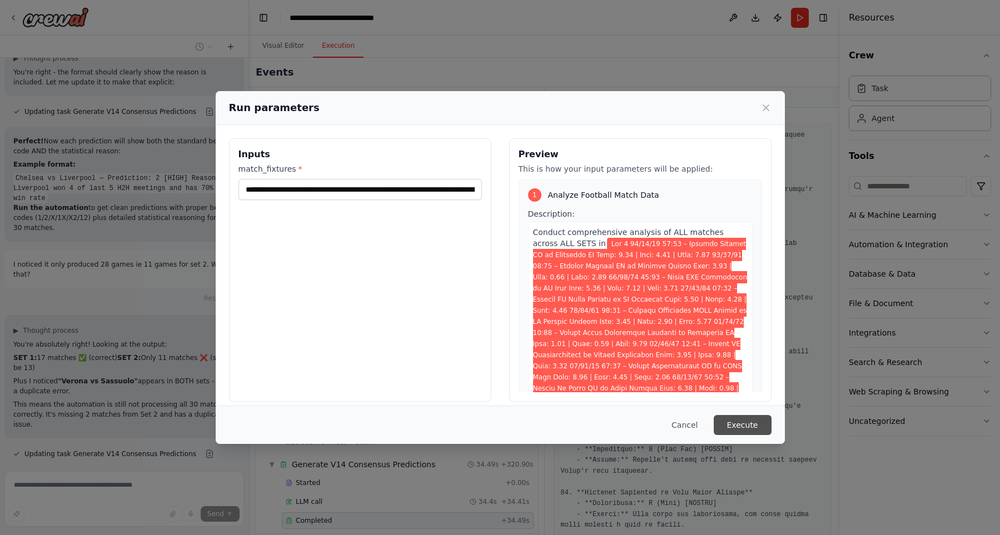
click at [756, 420] on button "Execute" at bounding box center [743, 425] width 58 height 20
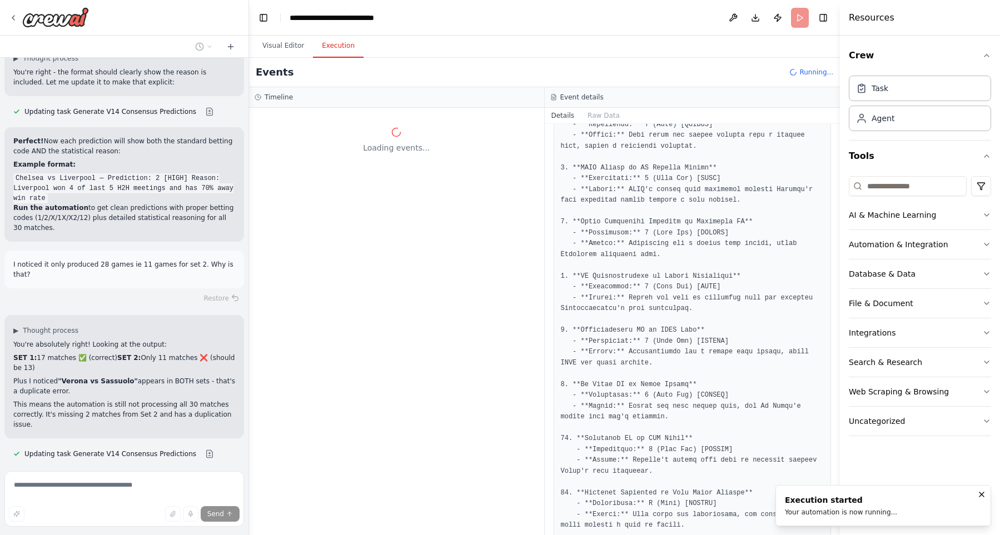
scroll to position [0, 0]
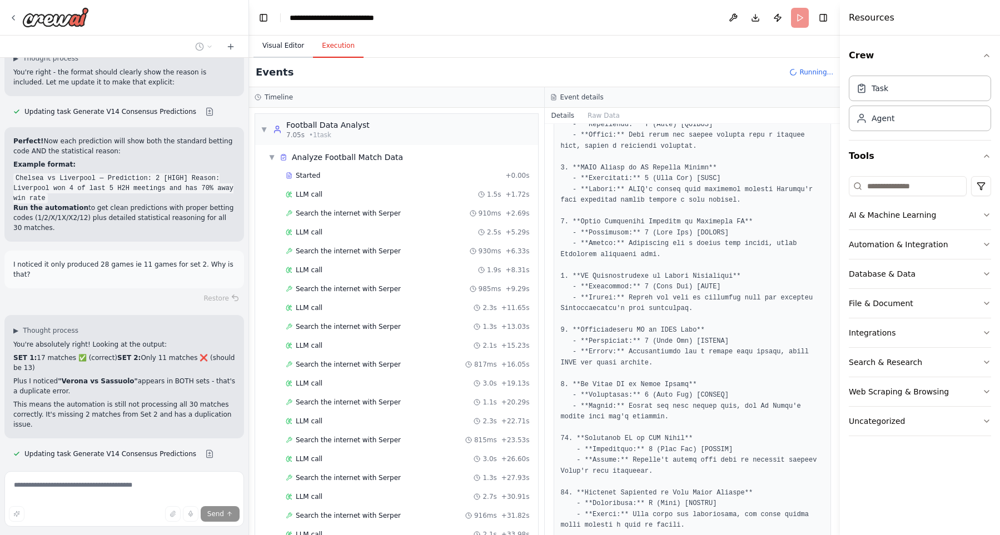
click at [284, 41] on button "Visual Editor" at bounding box center [283, 45] width 59 height 23
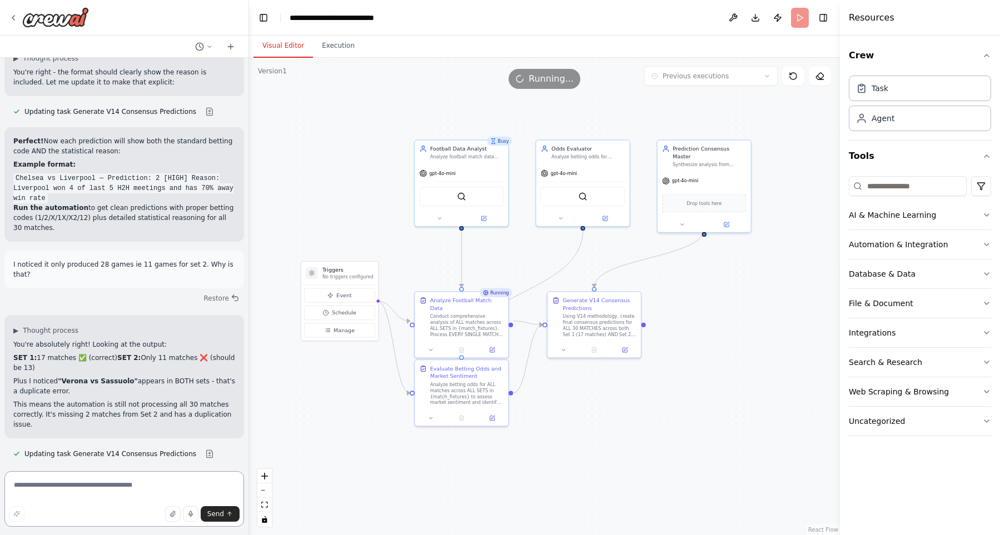
scroll to position [7728, 0]
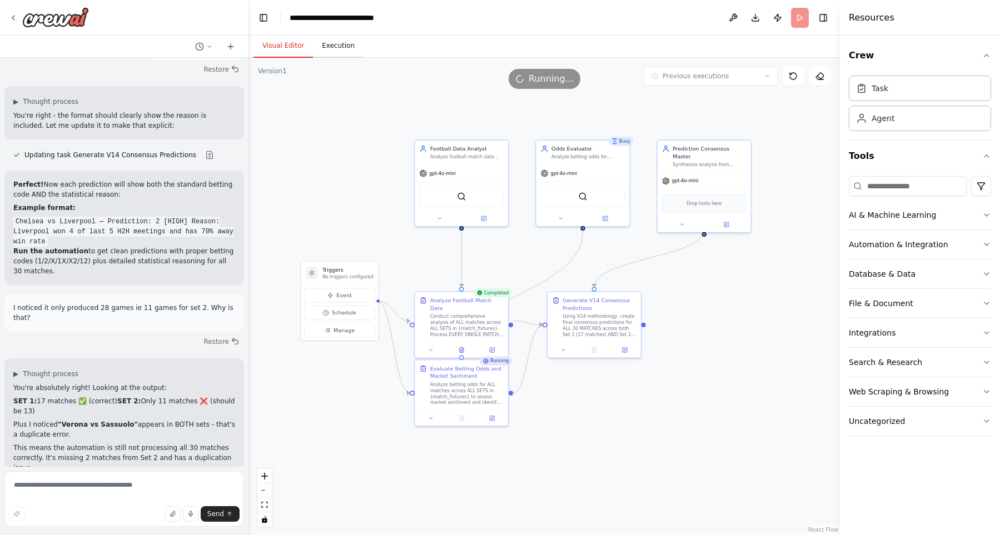
click at [344, 43] on button "Execution" at bounding box center [338, 45] width 51 height 23
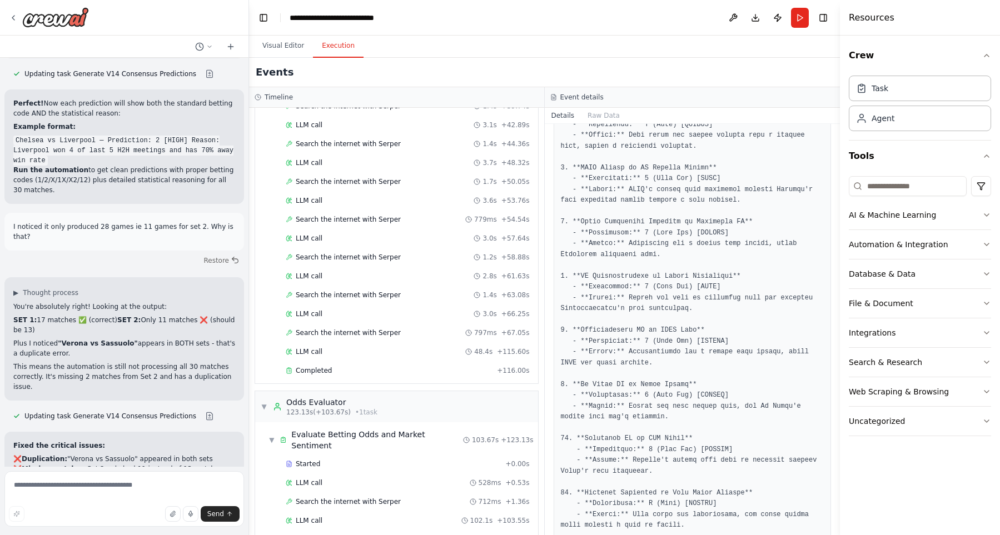
scroll to position [624, 0]
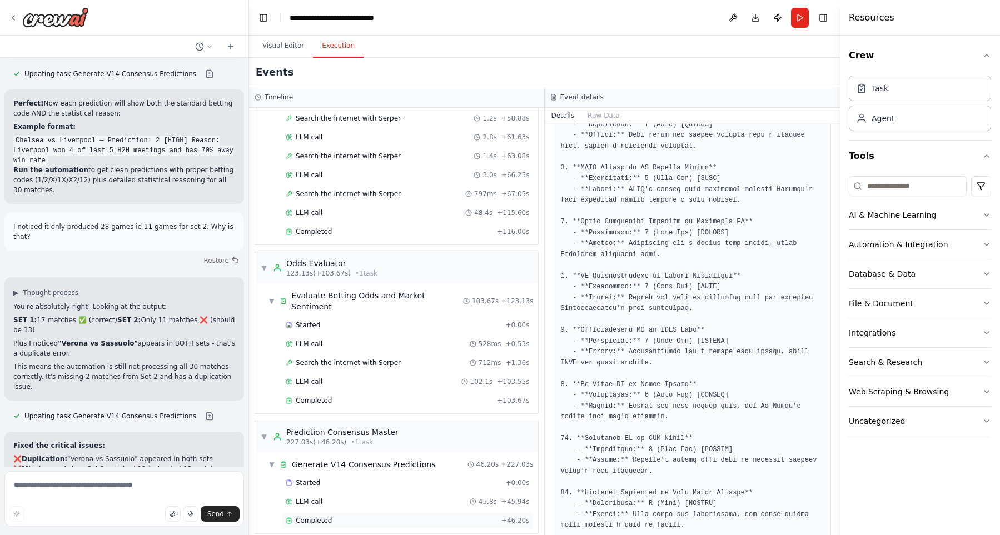
click at [328, 517] on span "Completed" at bounding box center [314, 521] width 36 height 9
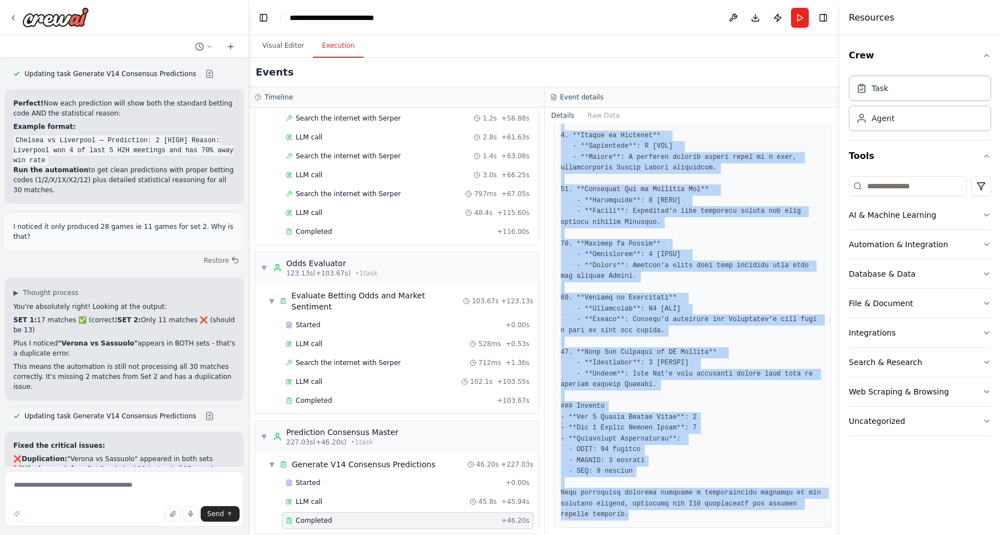
scroll to position [1774, 0]
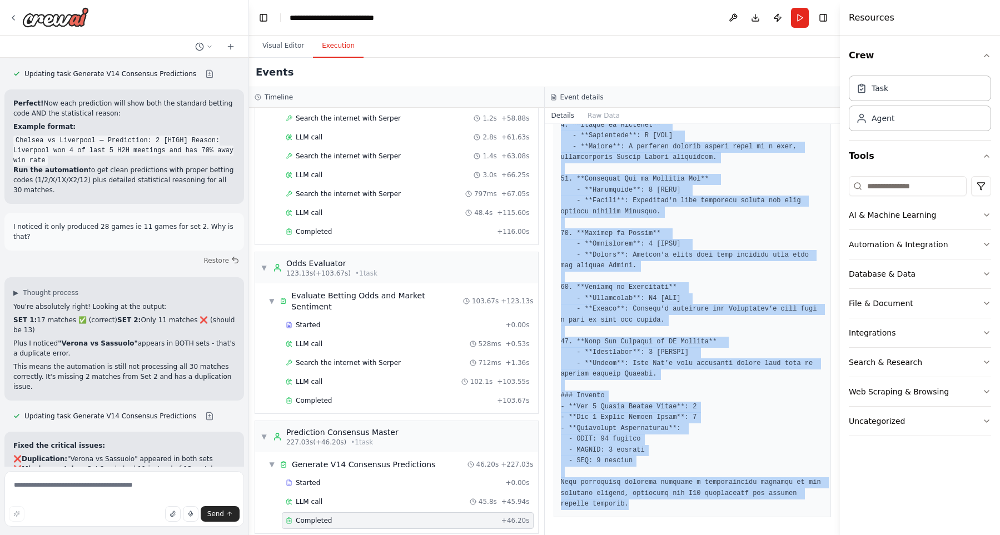
drag, startPoint x: 559, startPoint y: 249, endPoint x: 798, endPoint y: 535, distance: 372.6
click at [798, 535] on div "Completed [DATE] 5:54:46 PM Description Using V14 methodology, create final con…" at bounding box center [693, 329] width 296 height 411
copy pre "### SET 1 1. **Chelsea FC vs Liverpool FC** - **Prediction**: X2 [HIGH] - **Rea…"
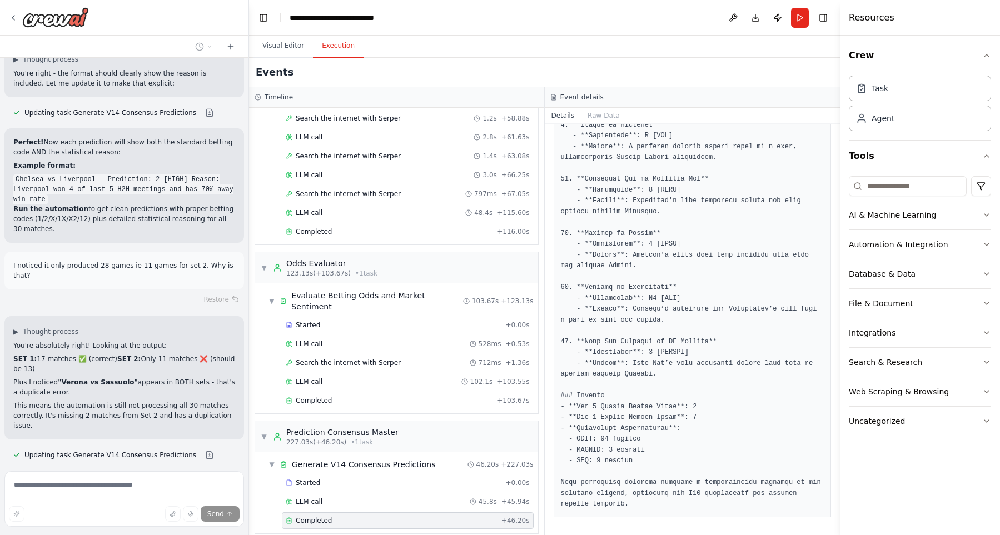
scroll to position [7772, 0]
